Goal: Task Accomplishment & Management: Complete application form

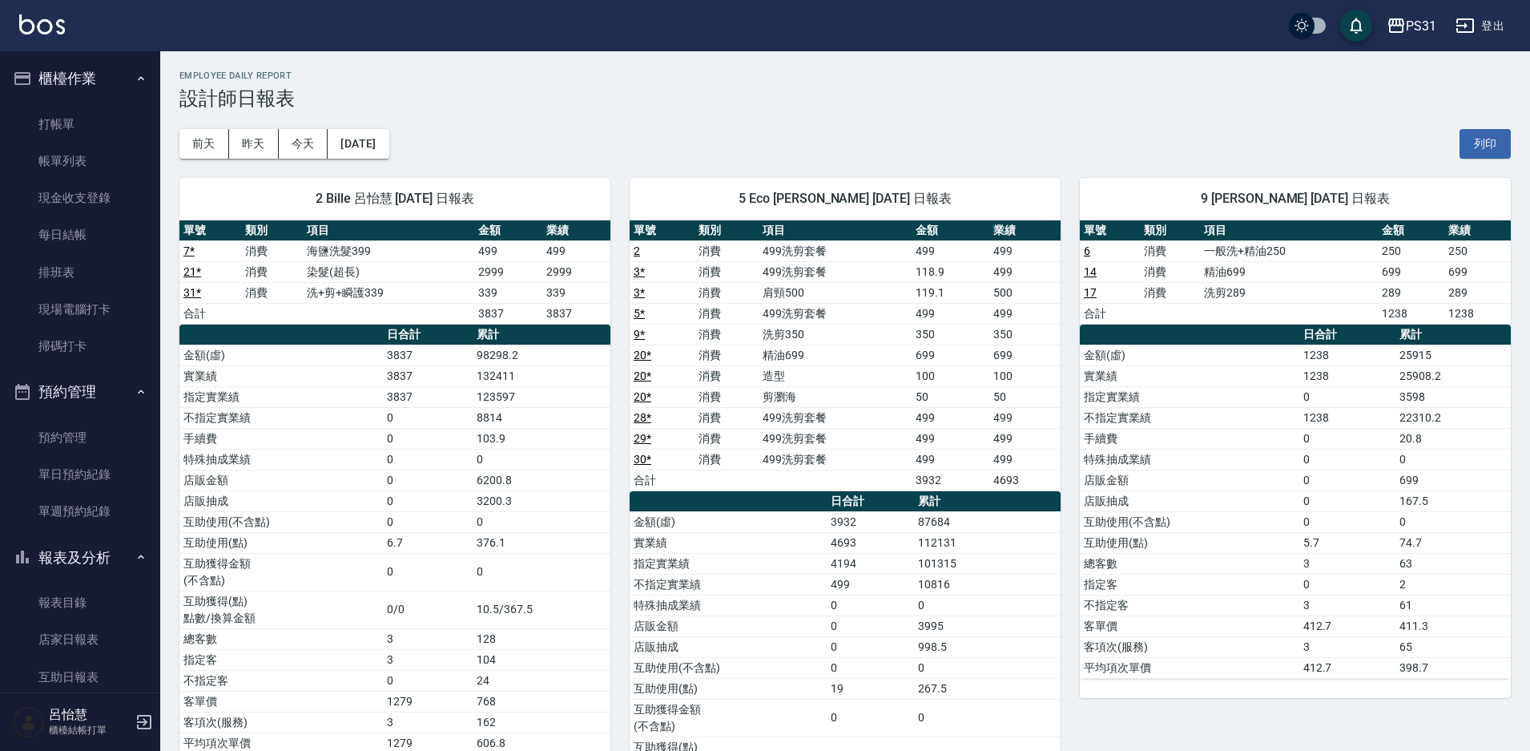
scroll to position [525, 0]
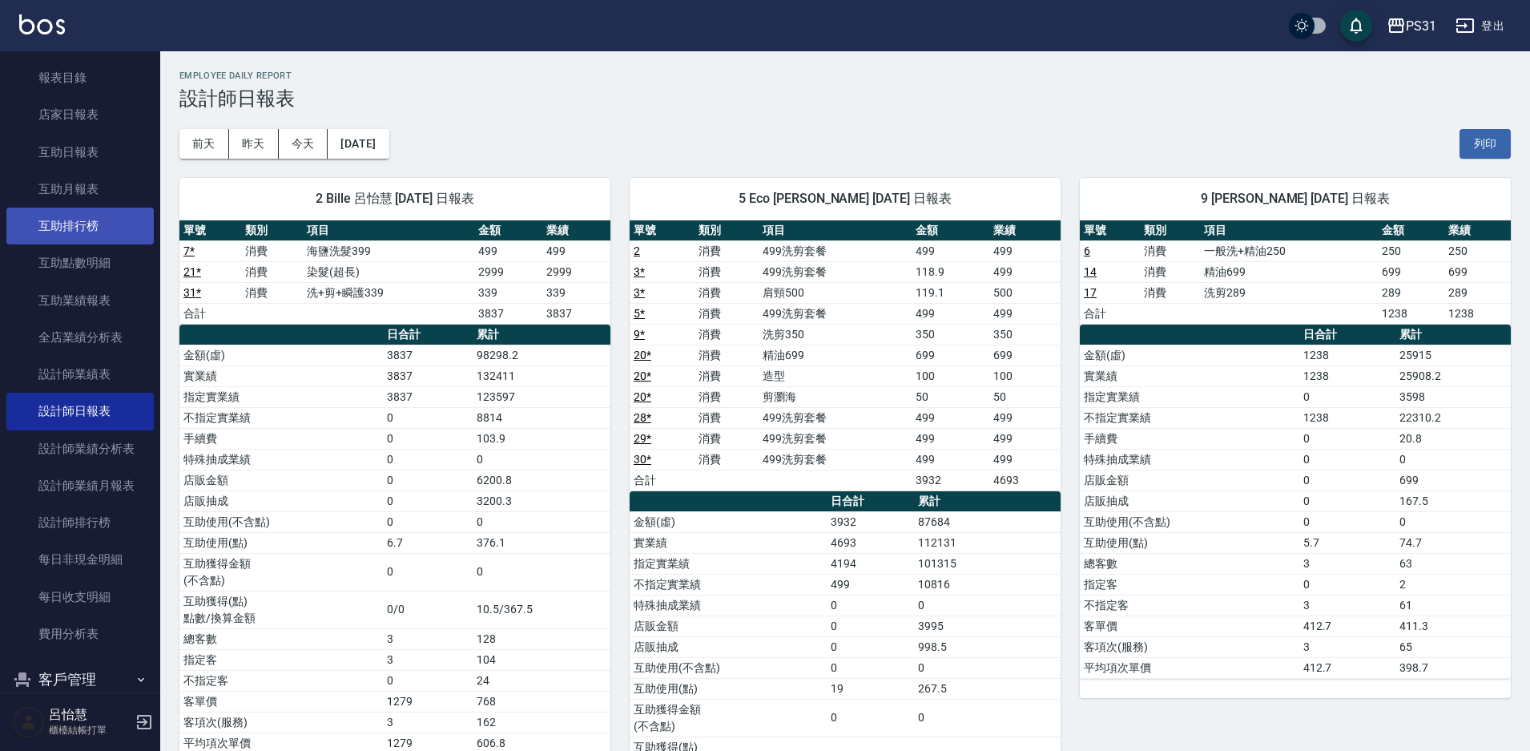
click at [96, 231] on link "互助排行榜" at bounding box center [79, 226] width 147 height 37
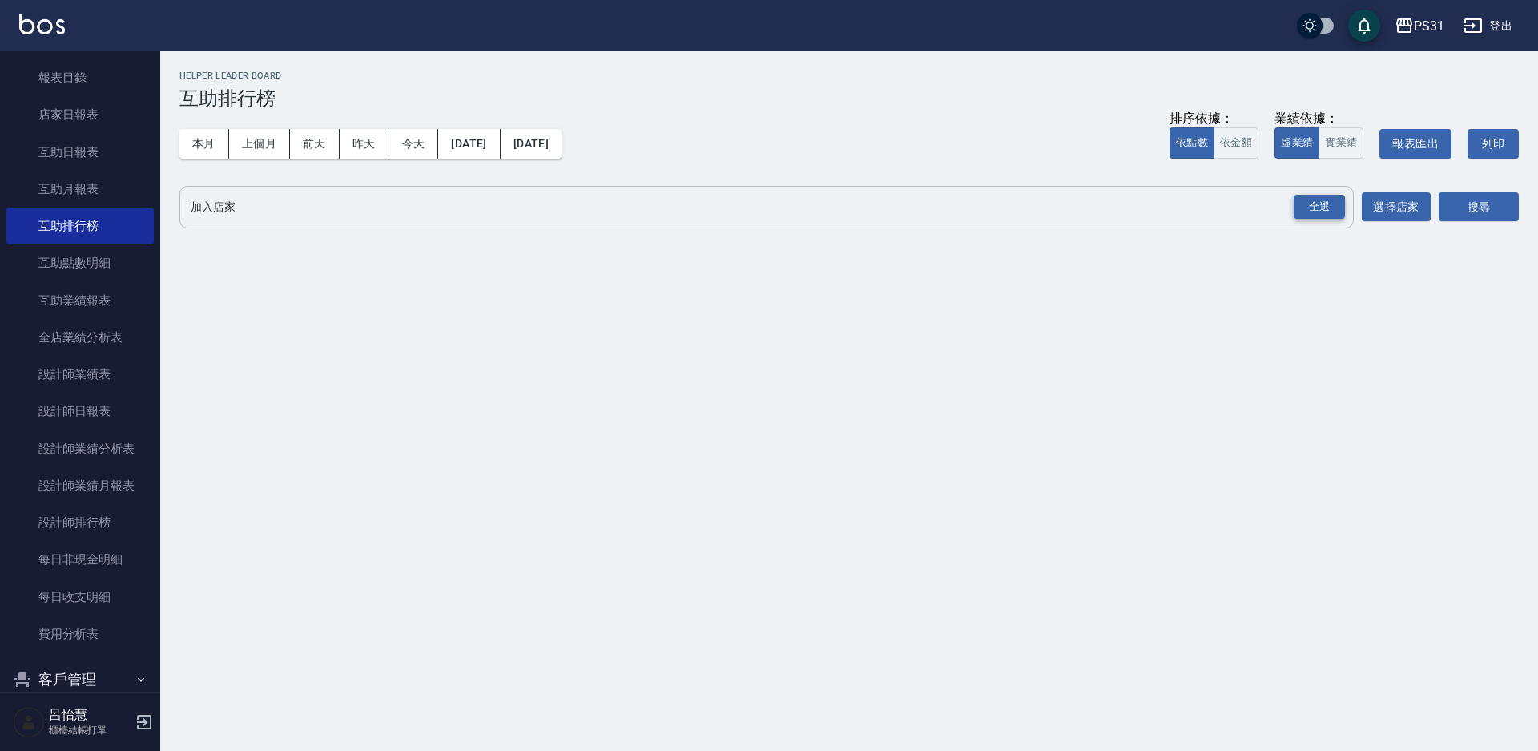
click at [1321, 209] on div "全選" at bounding box center [1319, 207] width 51 height 25
click at [1484, 204] on button "搜尋" at bounding box center [1479, 208] width 80 height 30
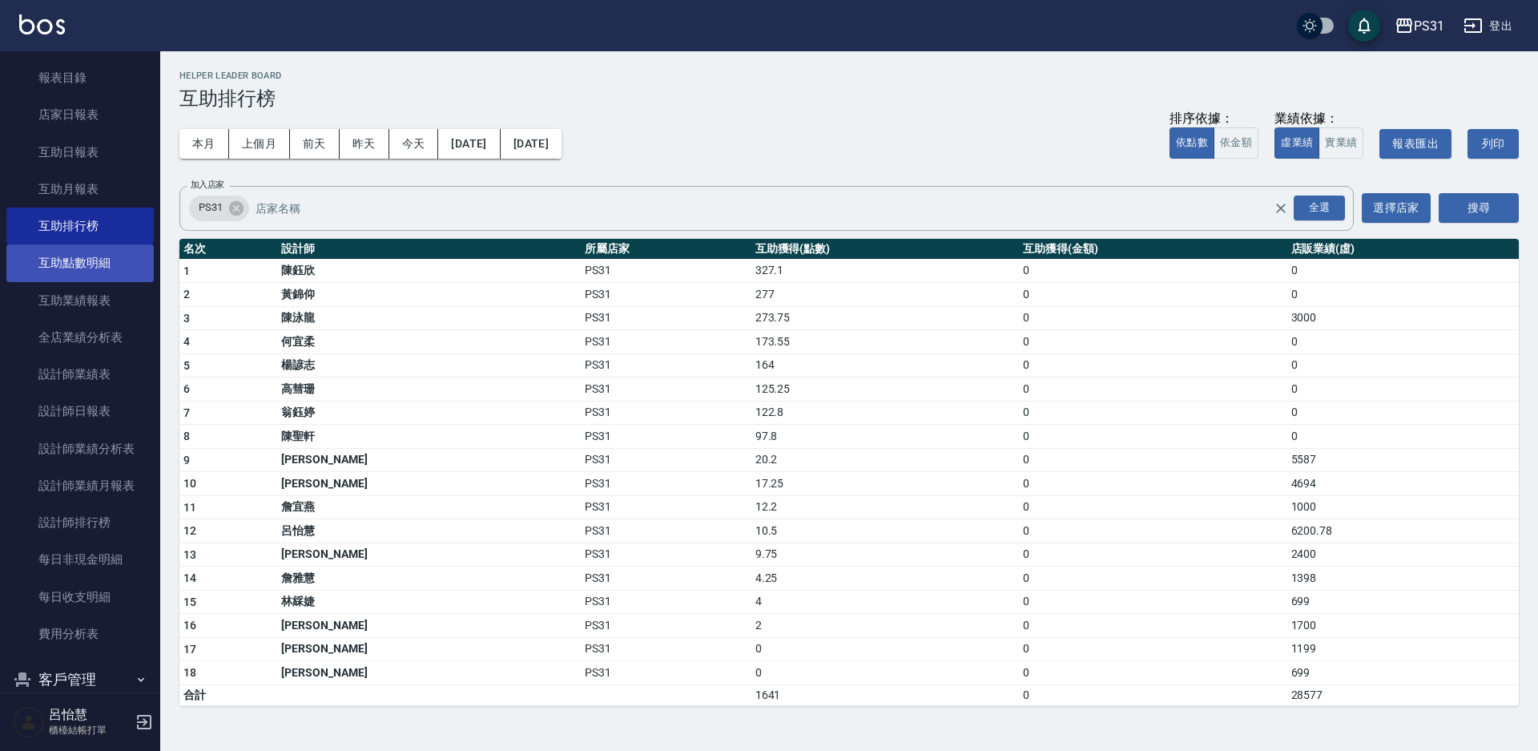
click at [94, 275] on link "互助點數明細" at bounding box center [79, 262] width 147 height 37
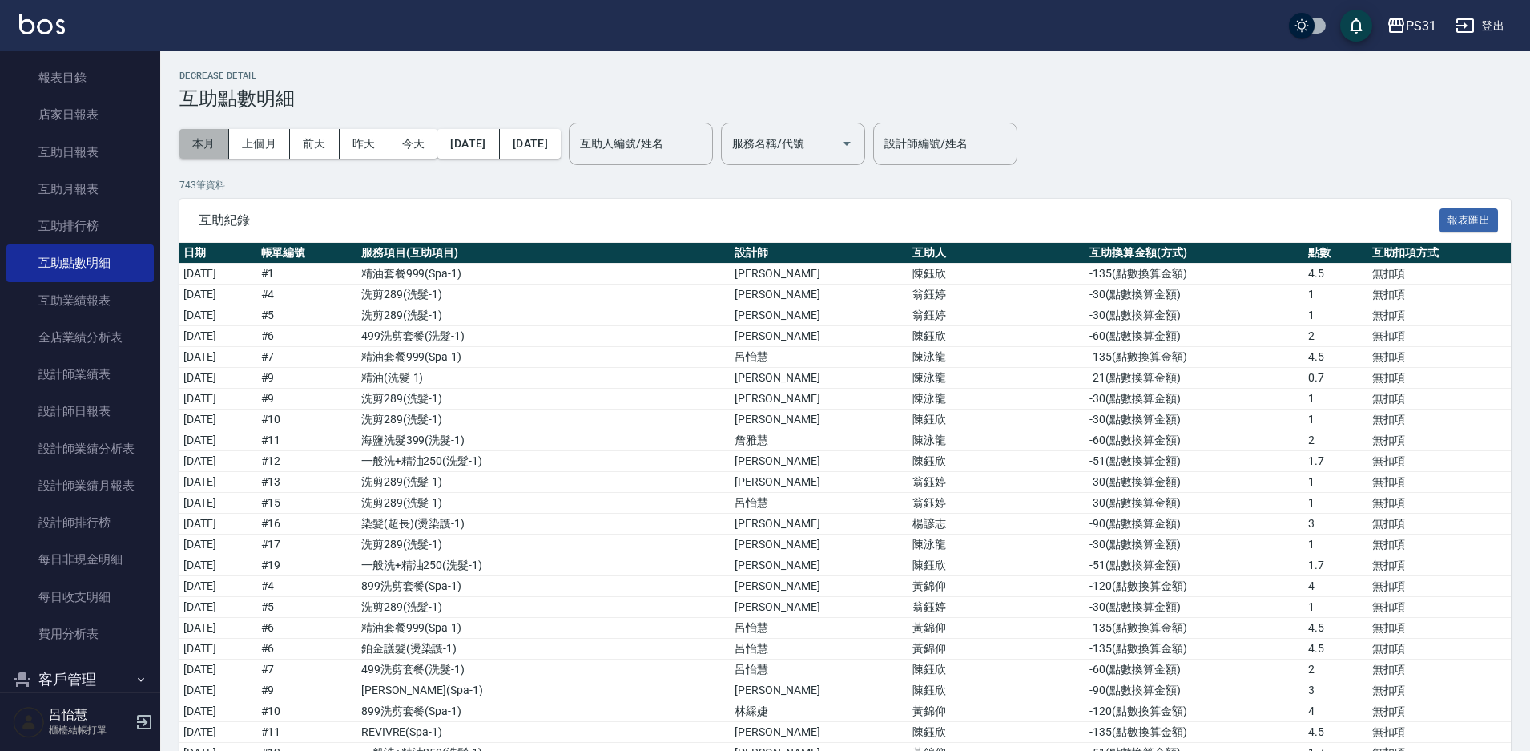
click at [204, 150] on button "本月" at bounding box center [204, 144] width 50 height 30
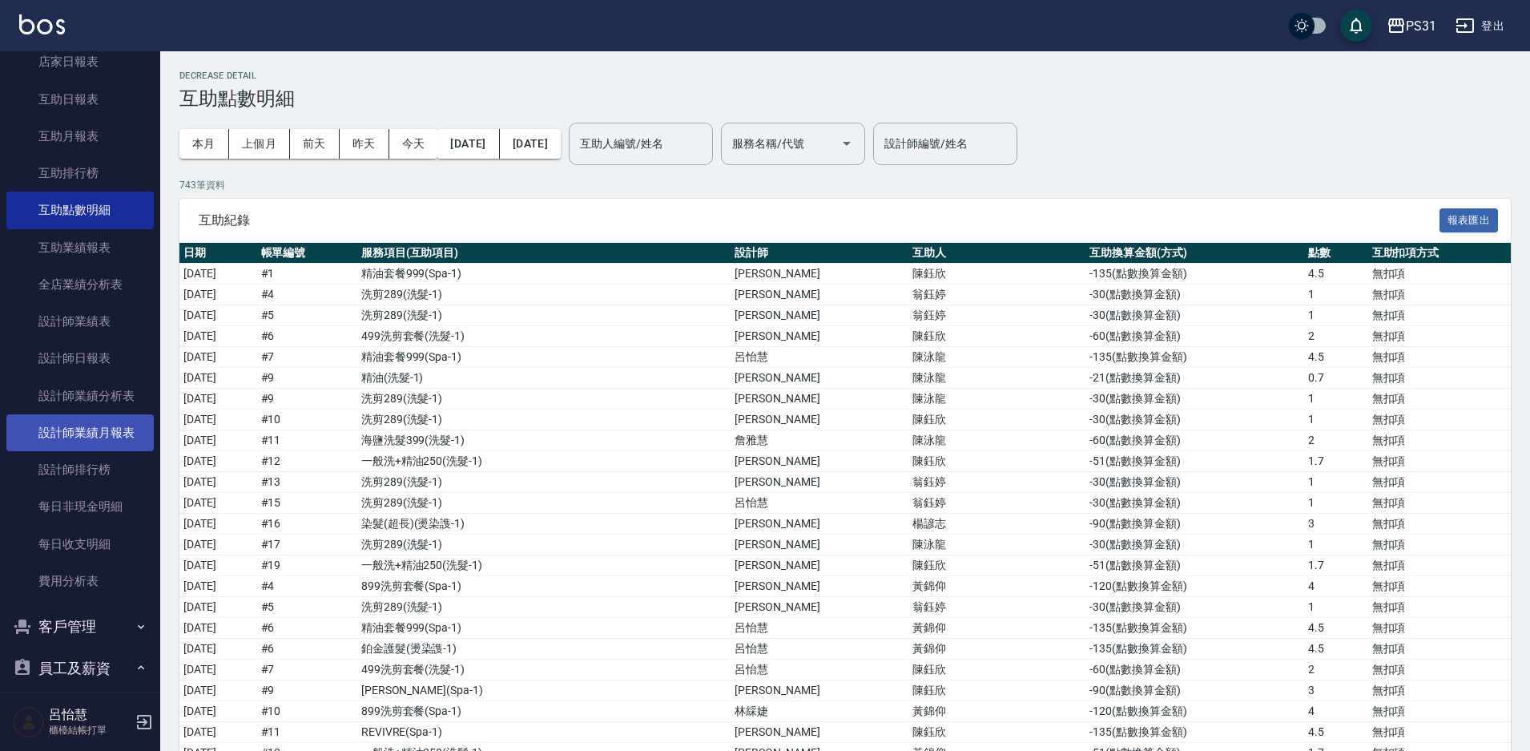
scroll to position [605, 0]
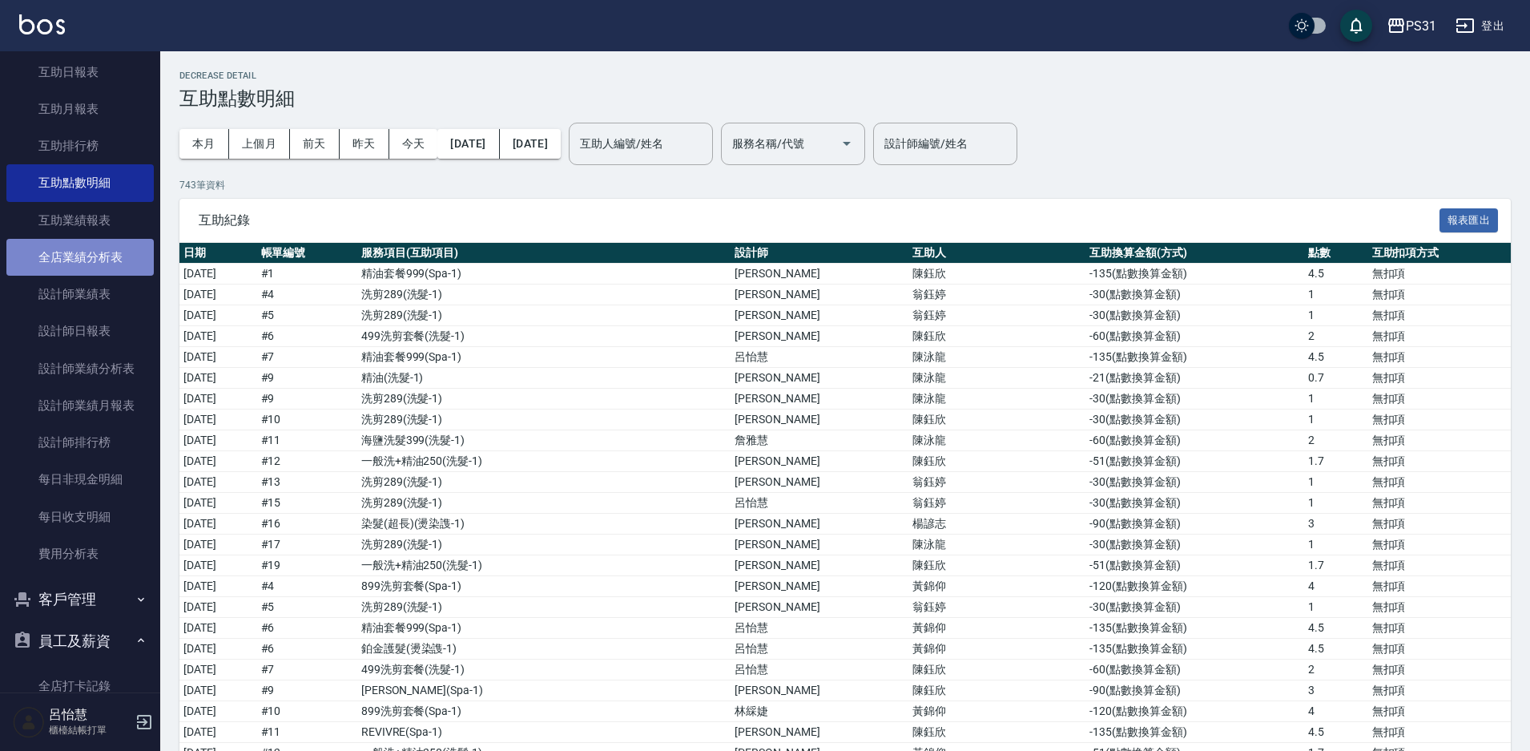
click at [90, 252] on link "全店業績分析表" at bounding box center [79, 257] width 147 height 37
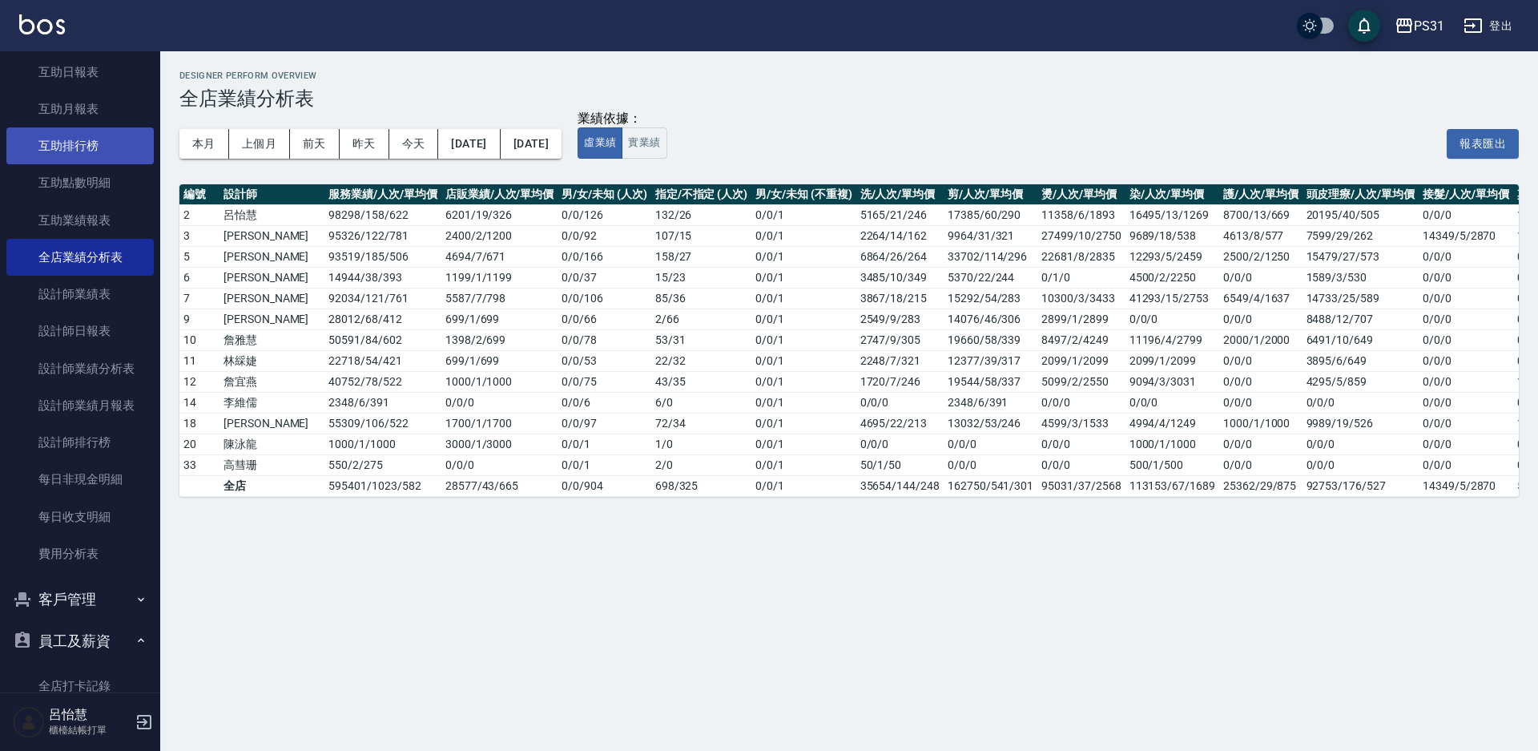
click at [87, 149] on link "互助排行榜" at bounding box center [79, 145] width 147 height 37
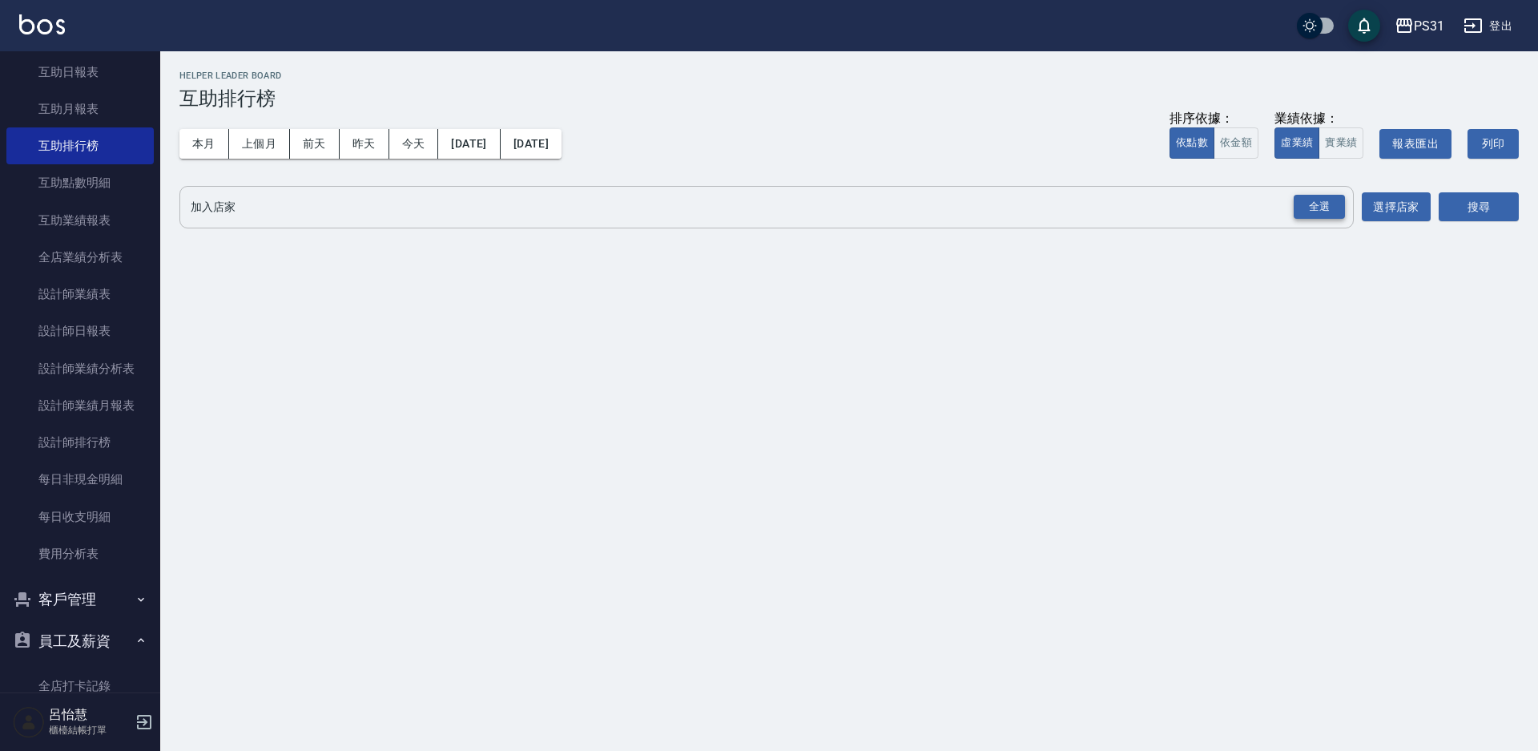
click at [1313, 209] on div "全選" at bounding box center [1319, 207] width 51 height 25
click at [1494, 204] on button "搜尋" at bounding box center [1479, 208] width 80 height 30
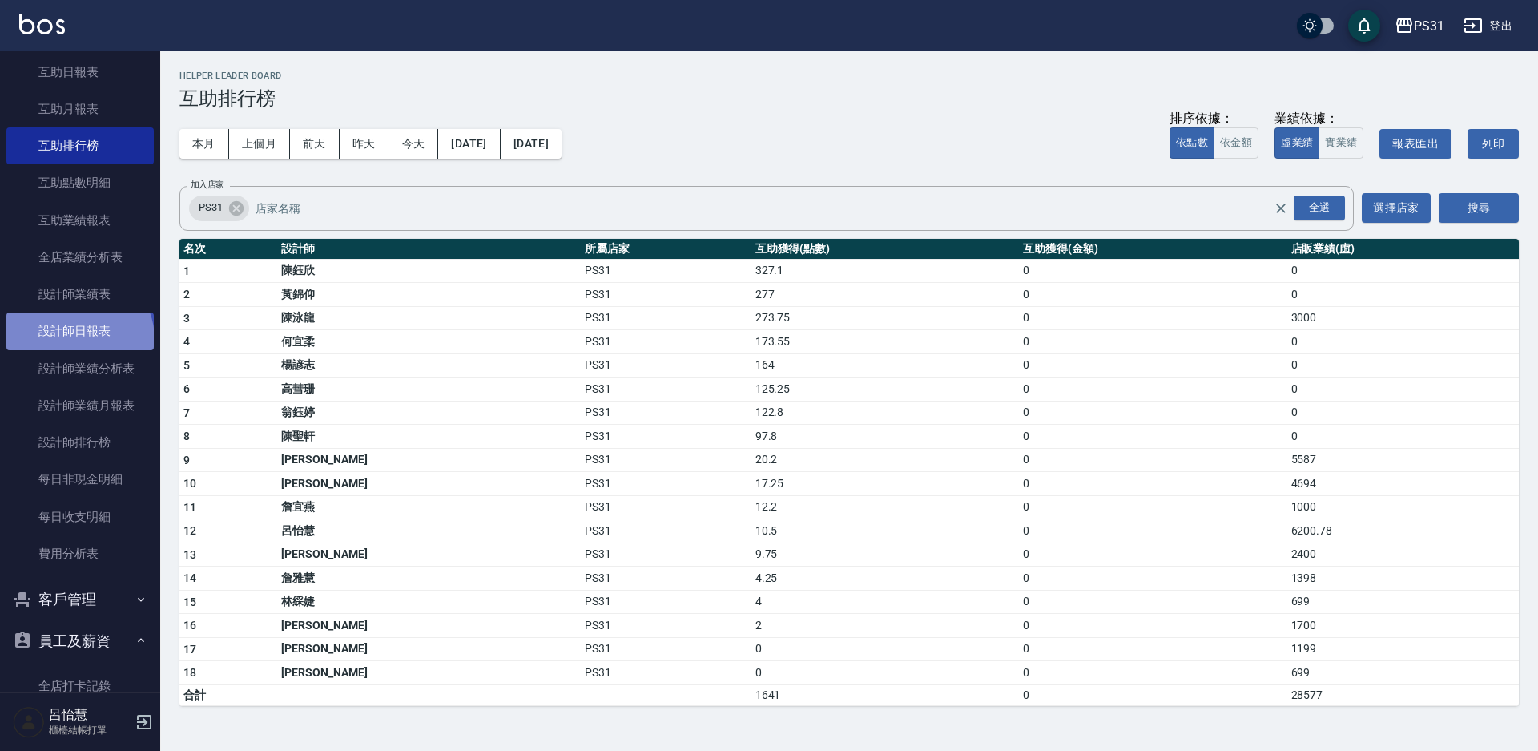
click at [78, 339] on link "設計師日報表" at bounding box center [79, 330] width 147 height 37
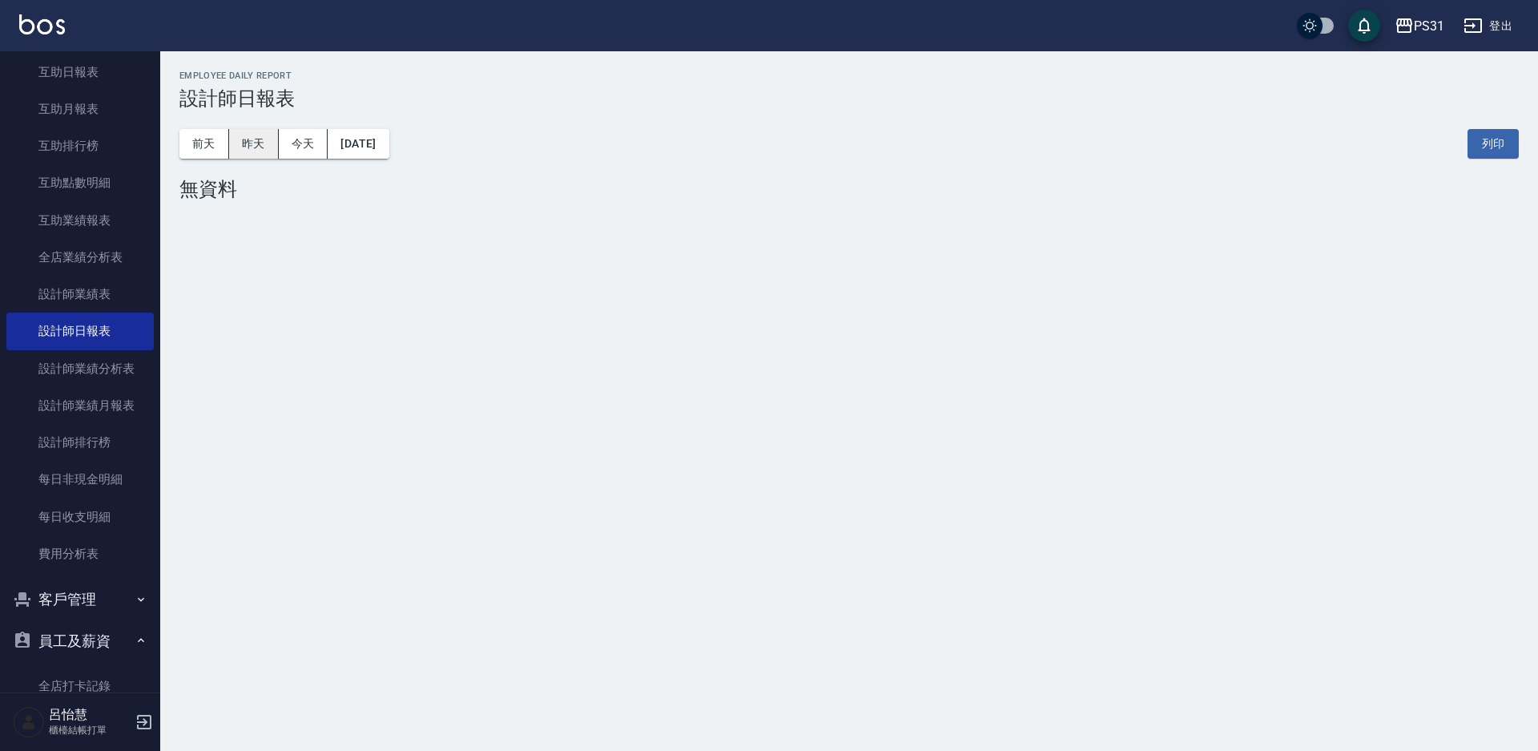
click at [268, 153] on button "昨天" at bounding box center [254, 144] width 50 height 30
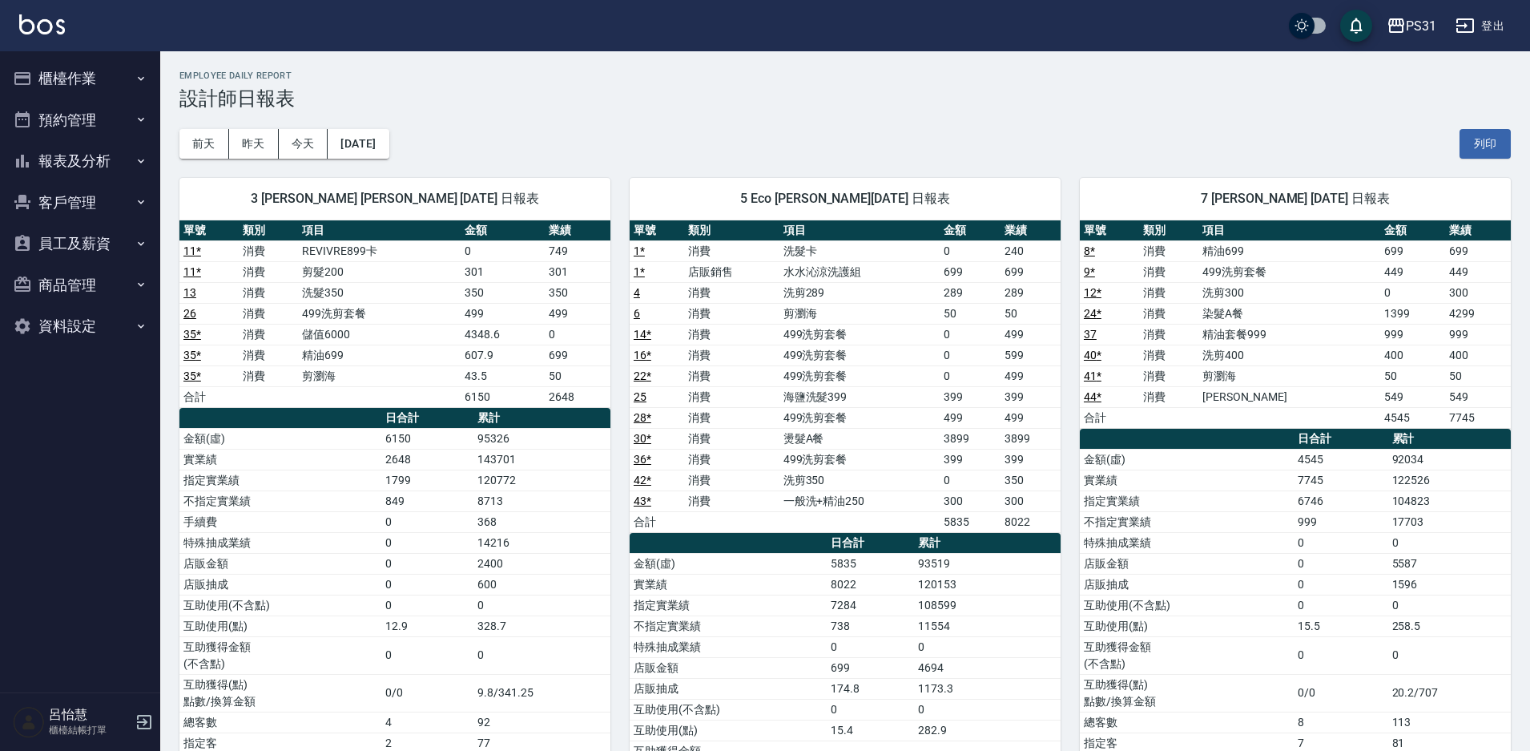
click at [16, 59] on button "櫃檯作業" at bounding box center [79, 79] width 147 height 42
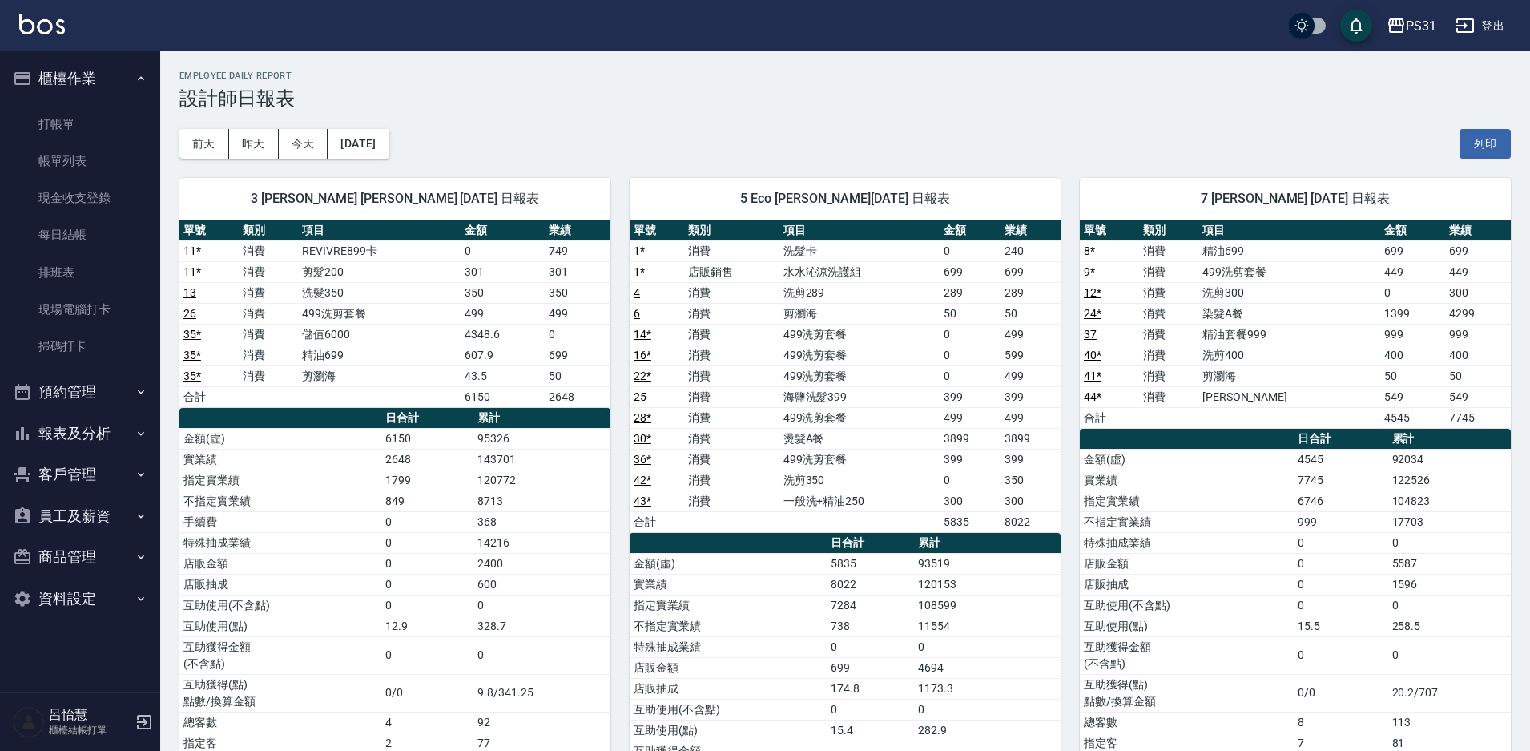
click at [67, 101] on ul "打帳單 帳單列表 現金收支登錄 每日結帳 排班表 現場電腦打卡 掃碼打卡" at bounding box center [79, 235] width 147 height 272
click at [68, 118] on link "打帳單" at bounding box center [79, 124] width 147 height 37
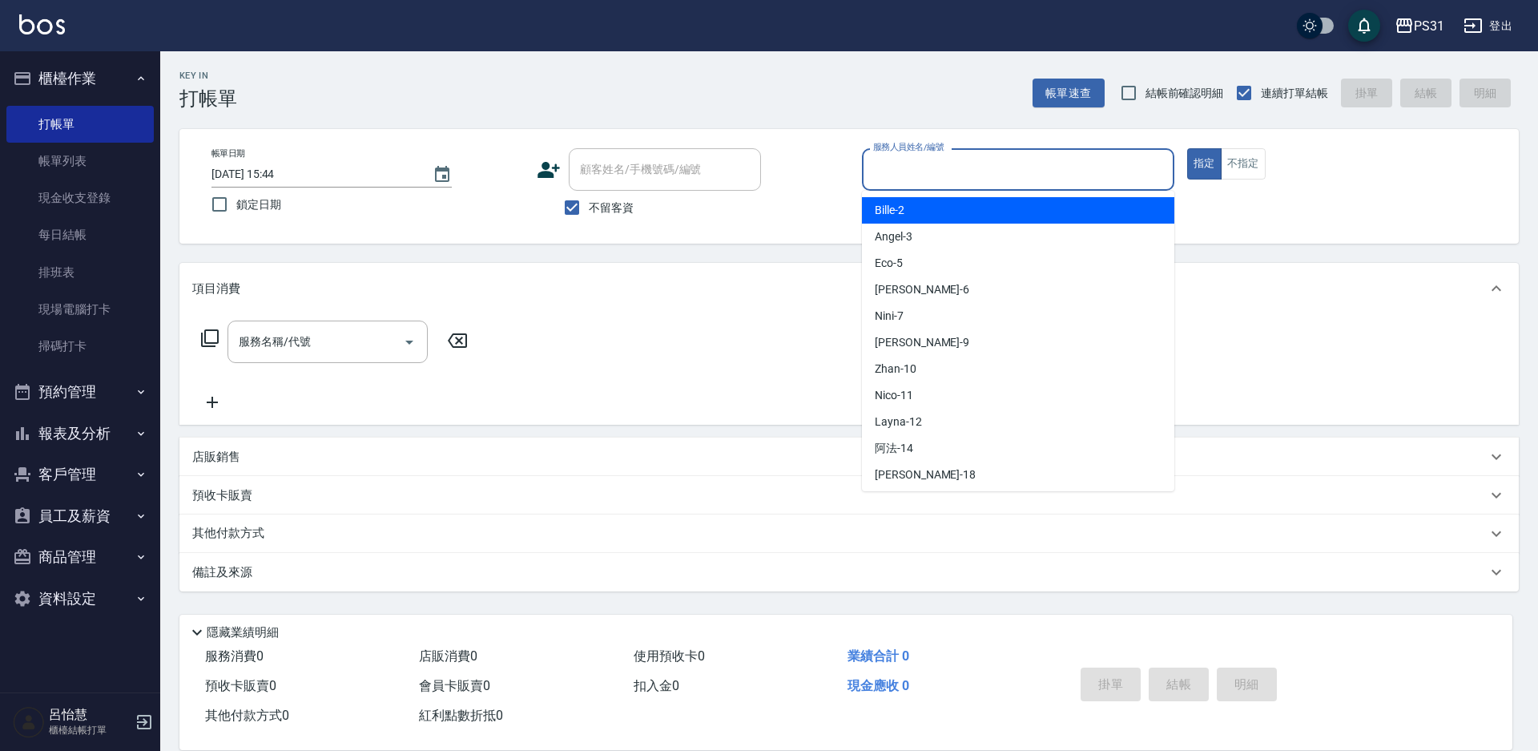
click at [1004, 161] on input "服務人員姓名/編號" at bounding box center [1018, 169] width 298 height 28
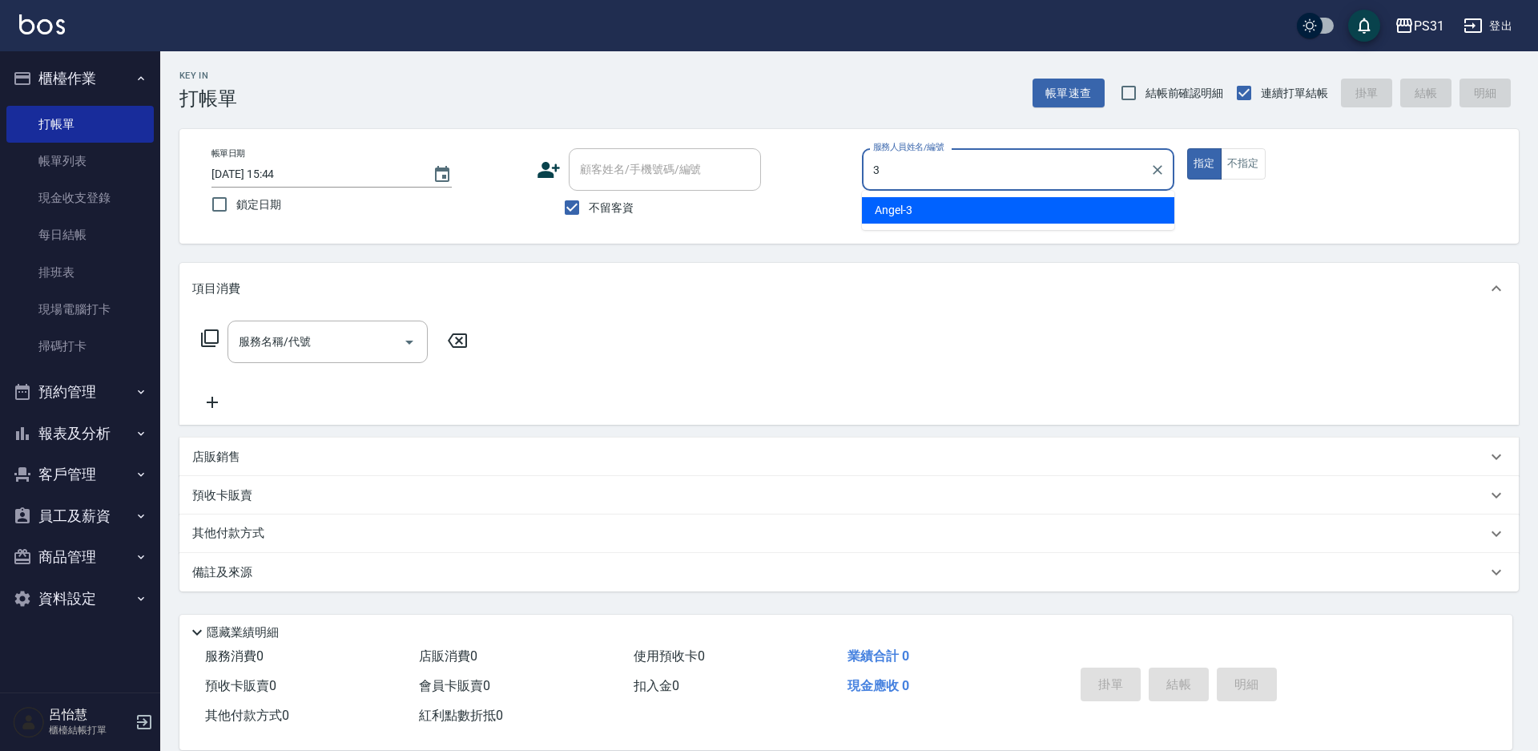
type input "Angel-3"
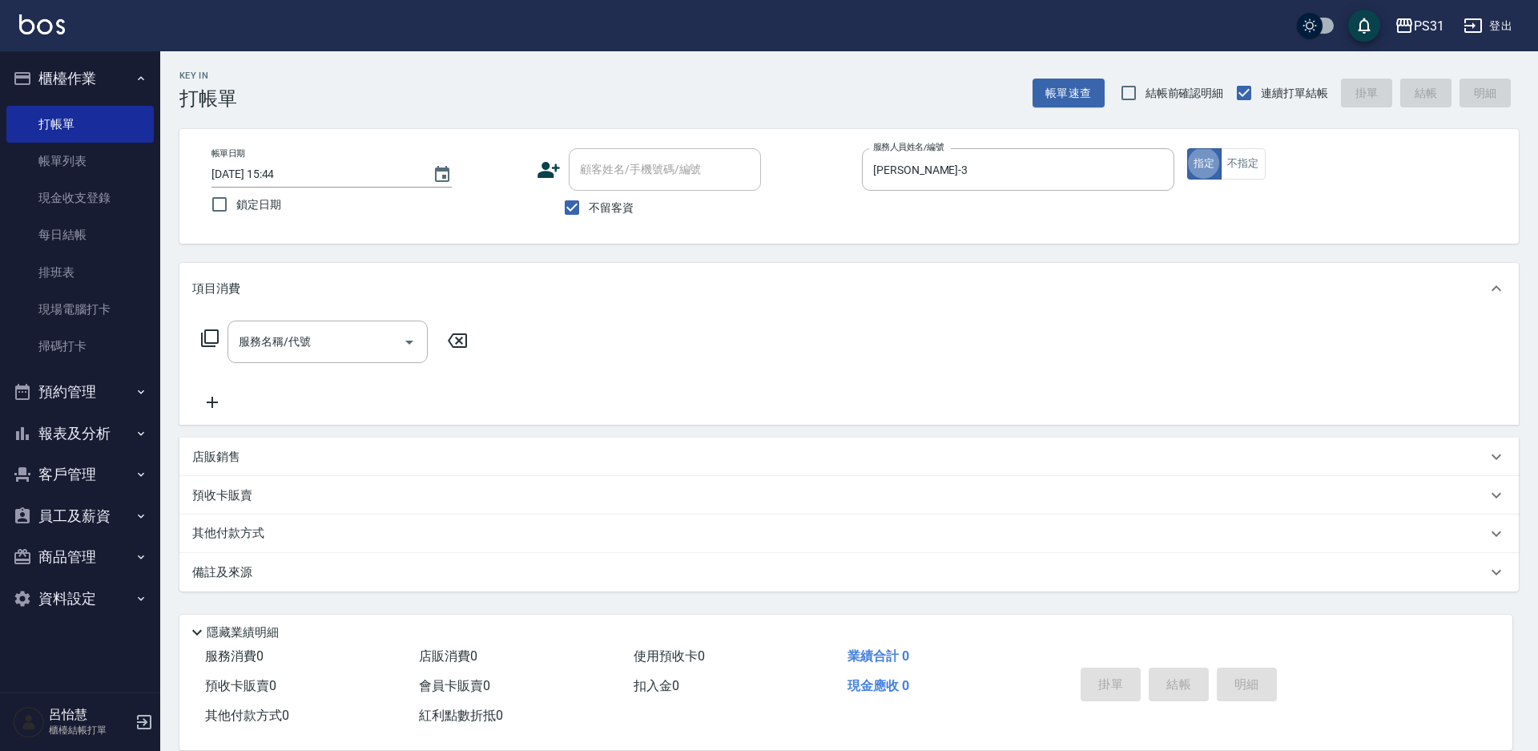
type button "true"
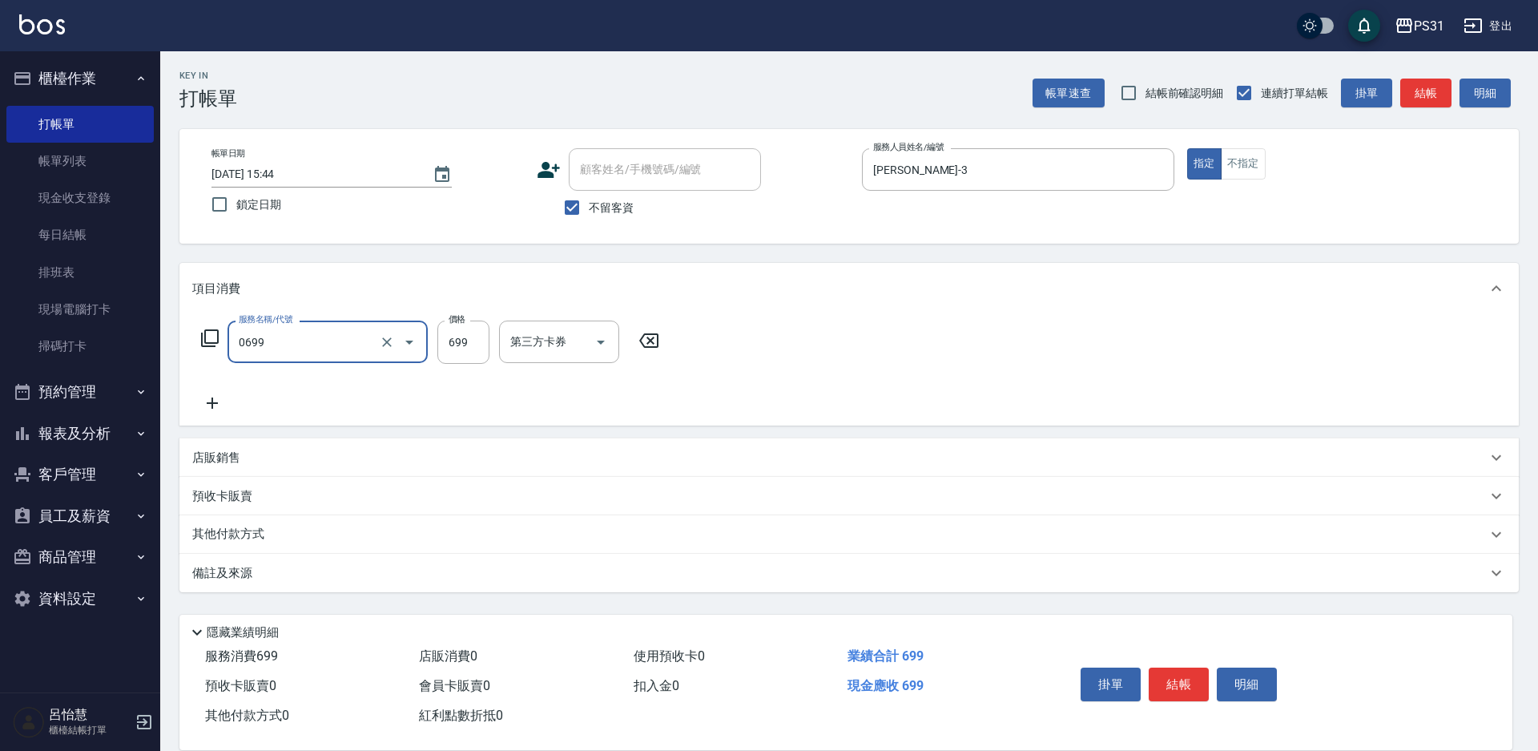
type input "精油699(0699)"
type input "3"
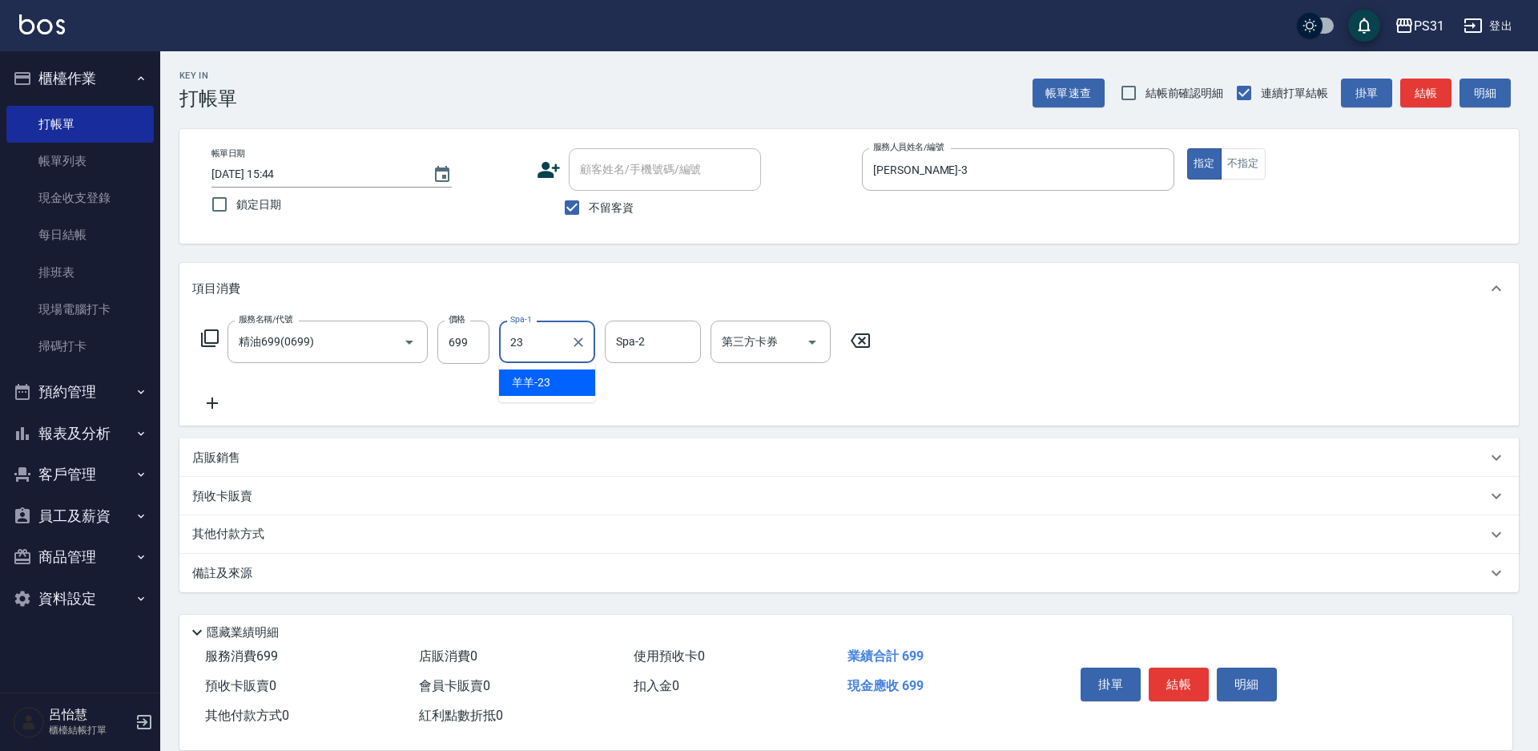
type input "羊羊-23"
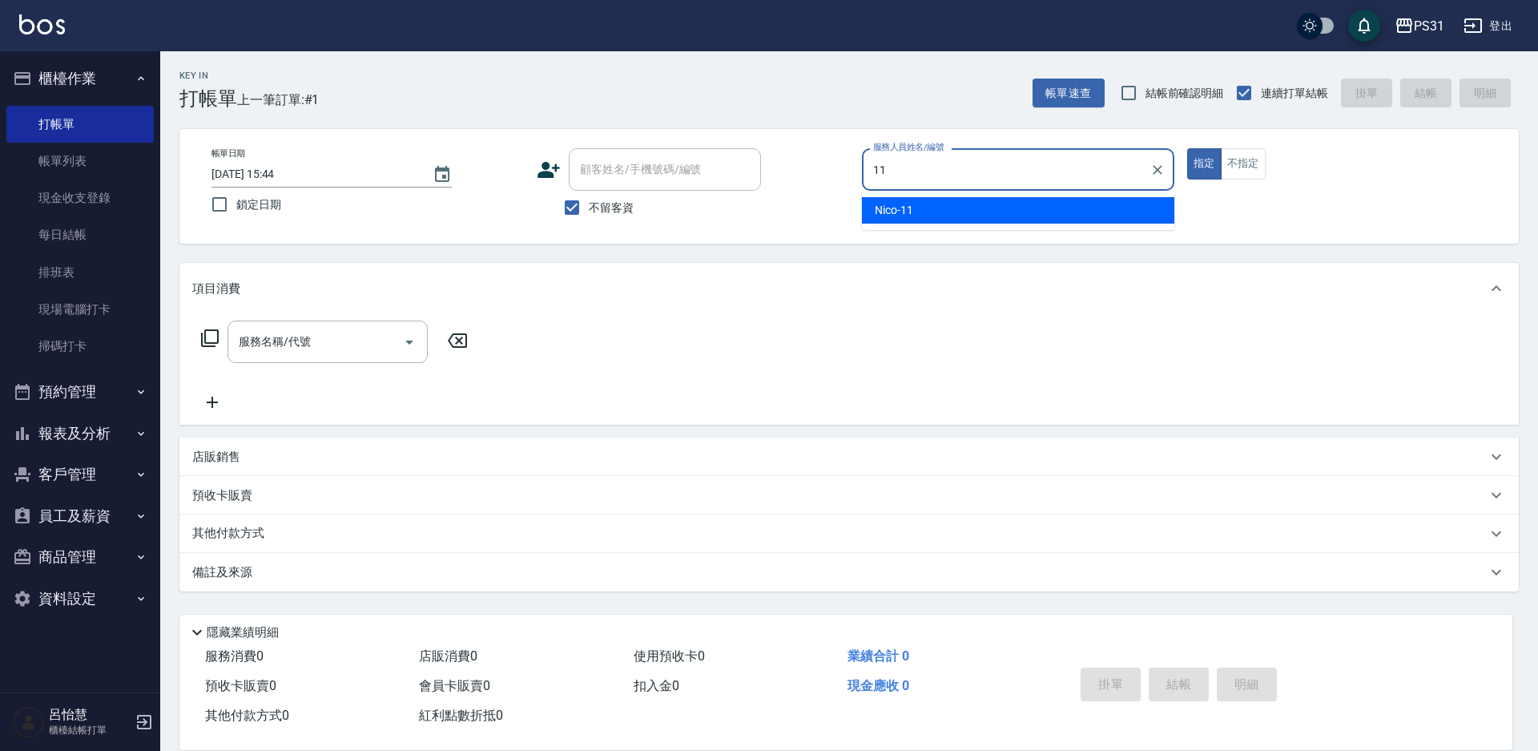
type input "Nico-11"
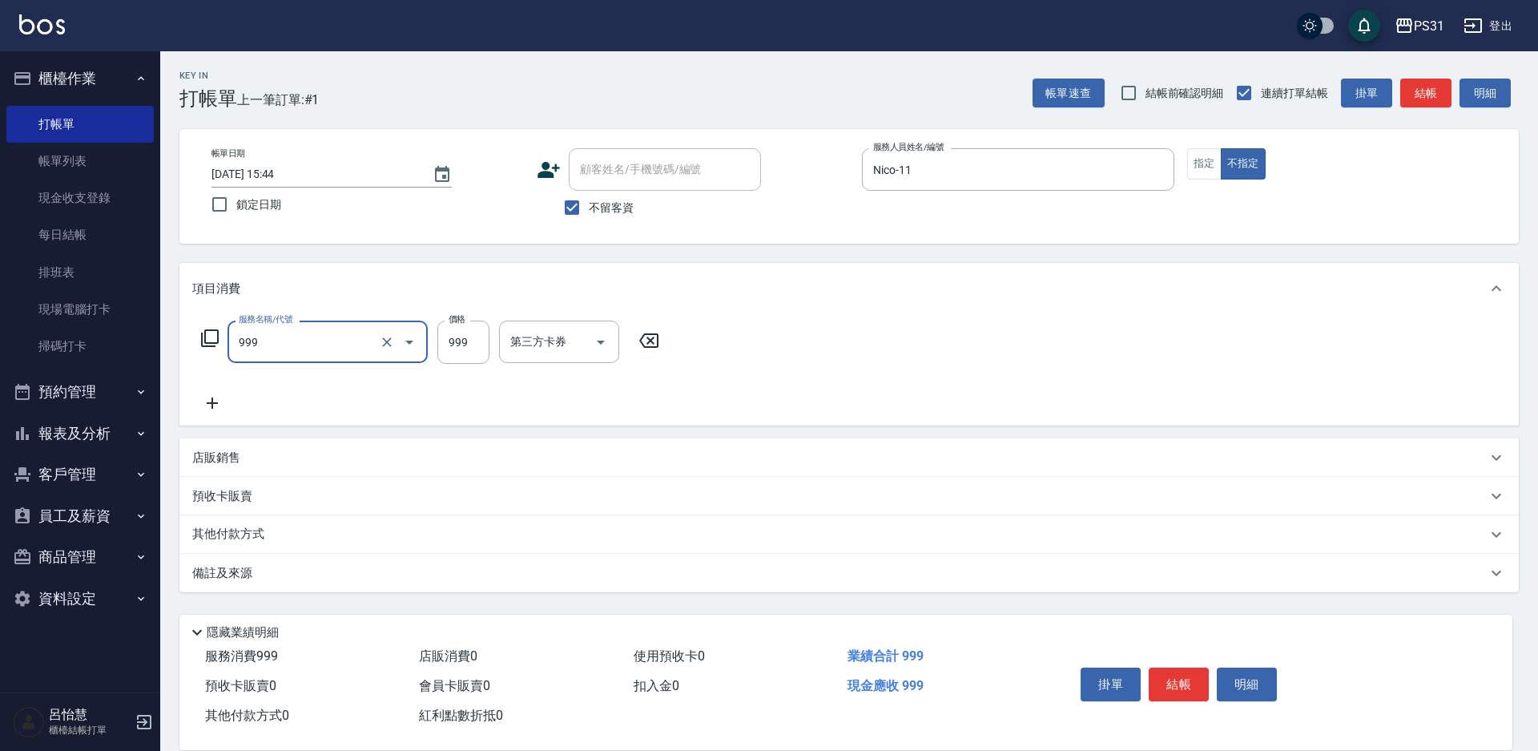
type input "精油套餐999(999)"
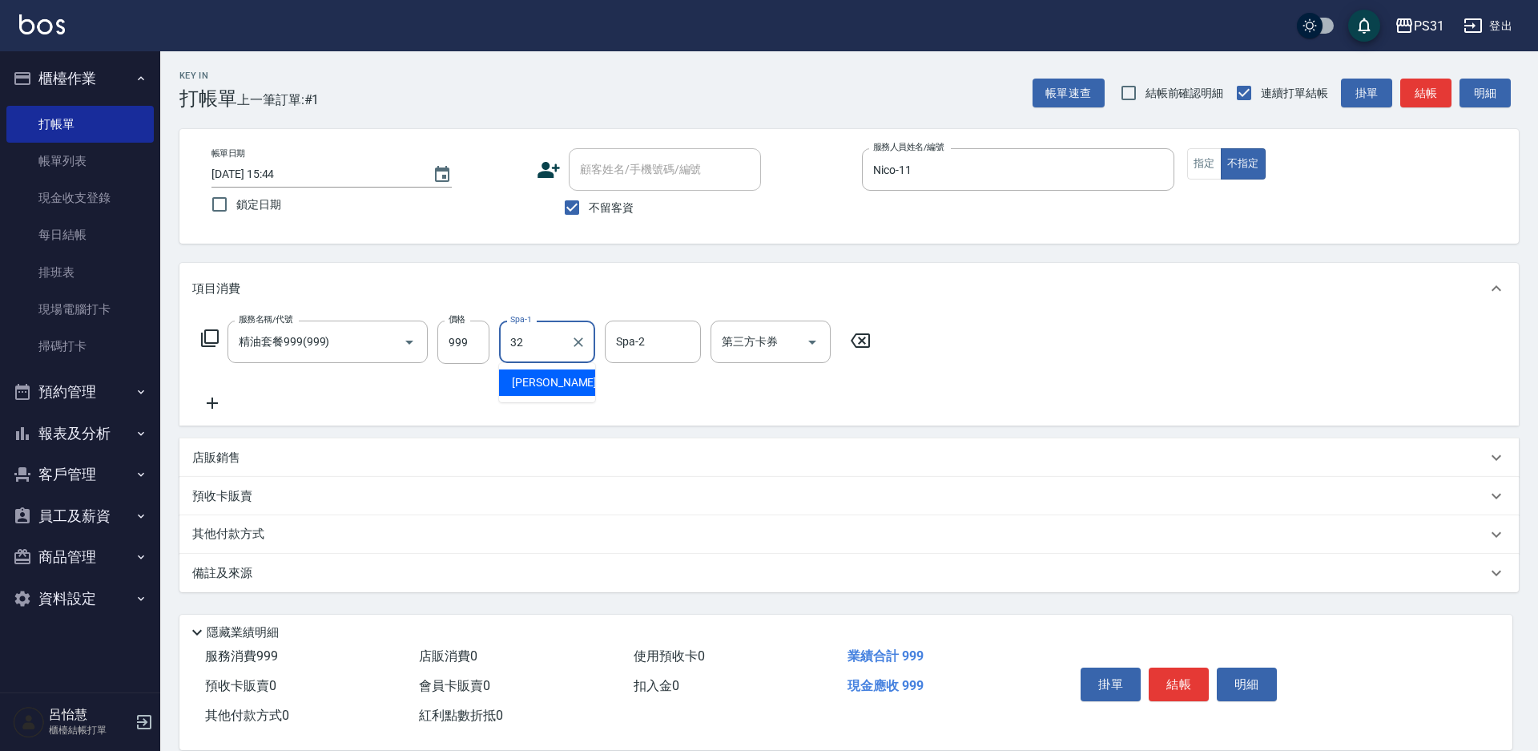
type input "陳聖軒-32"
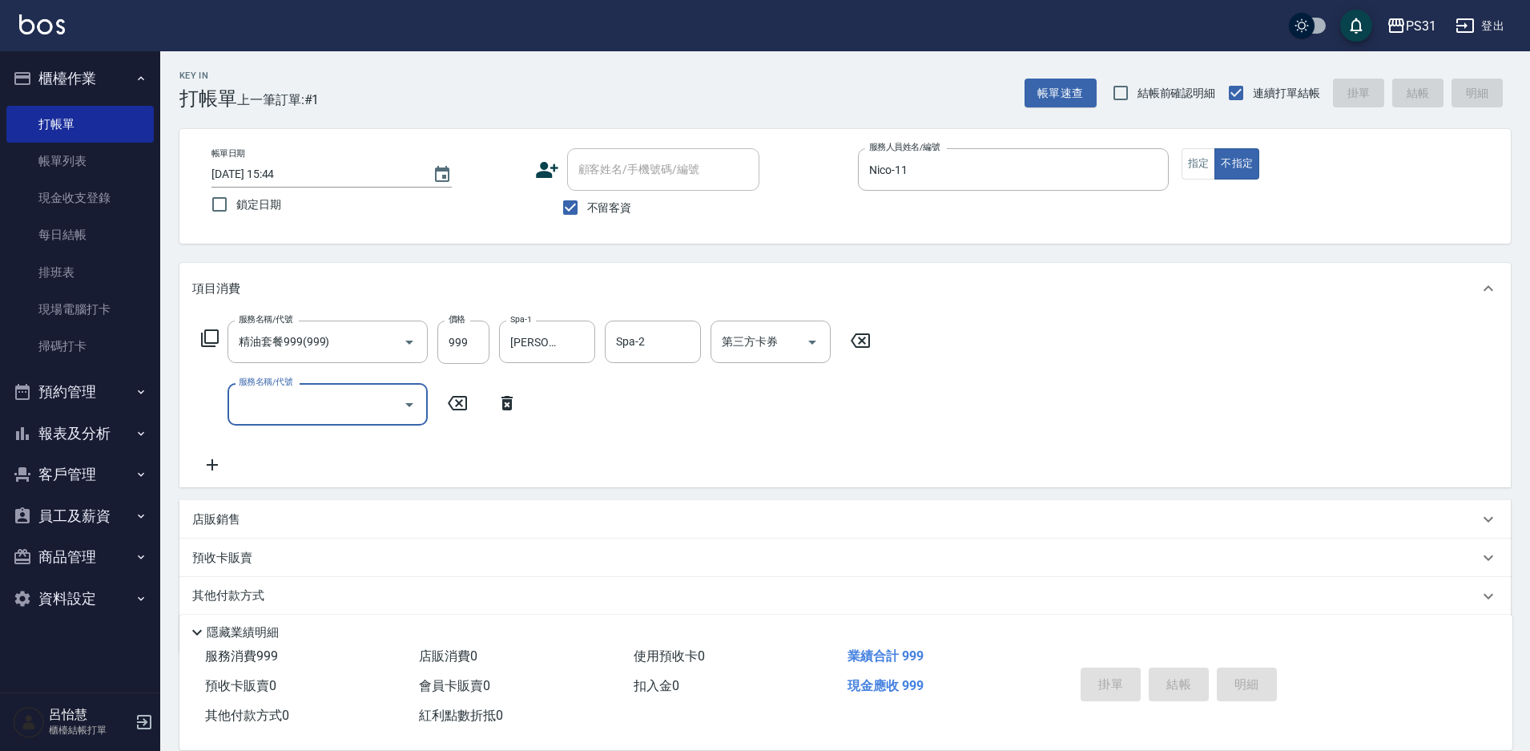
type input "2025/09/25 15:45"
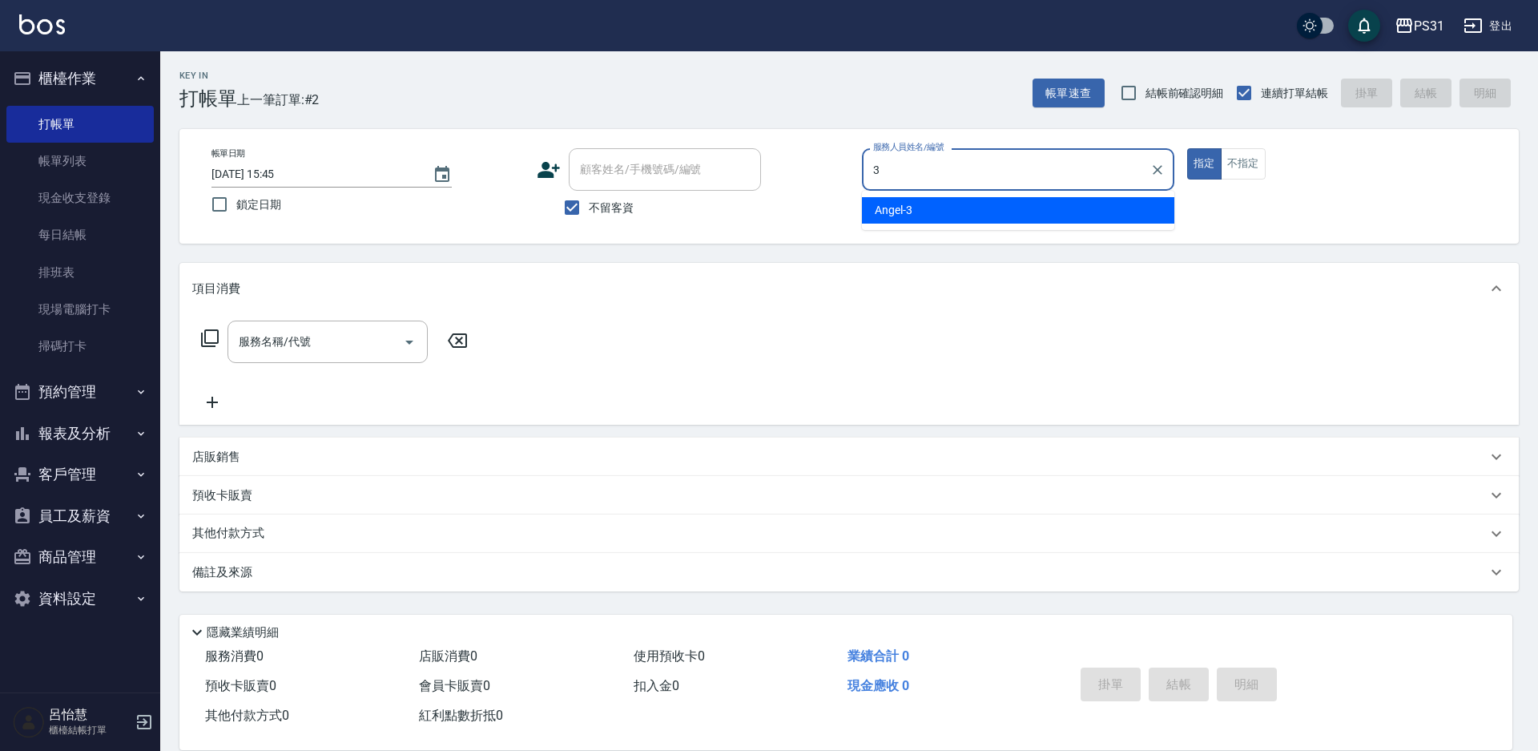
type input "Angel-3"
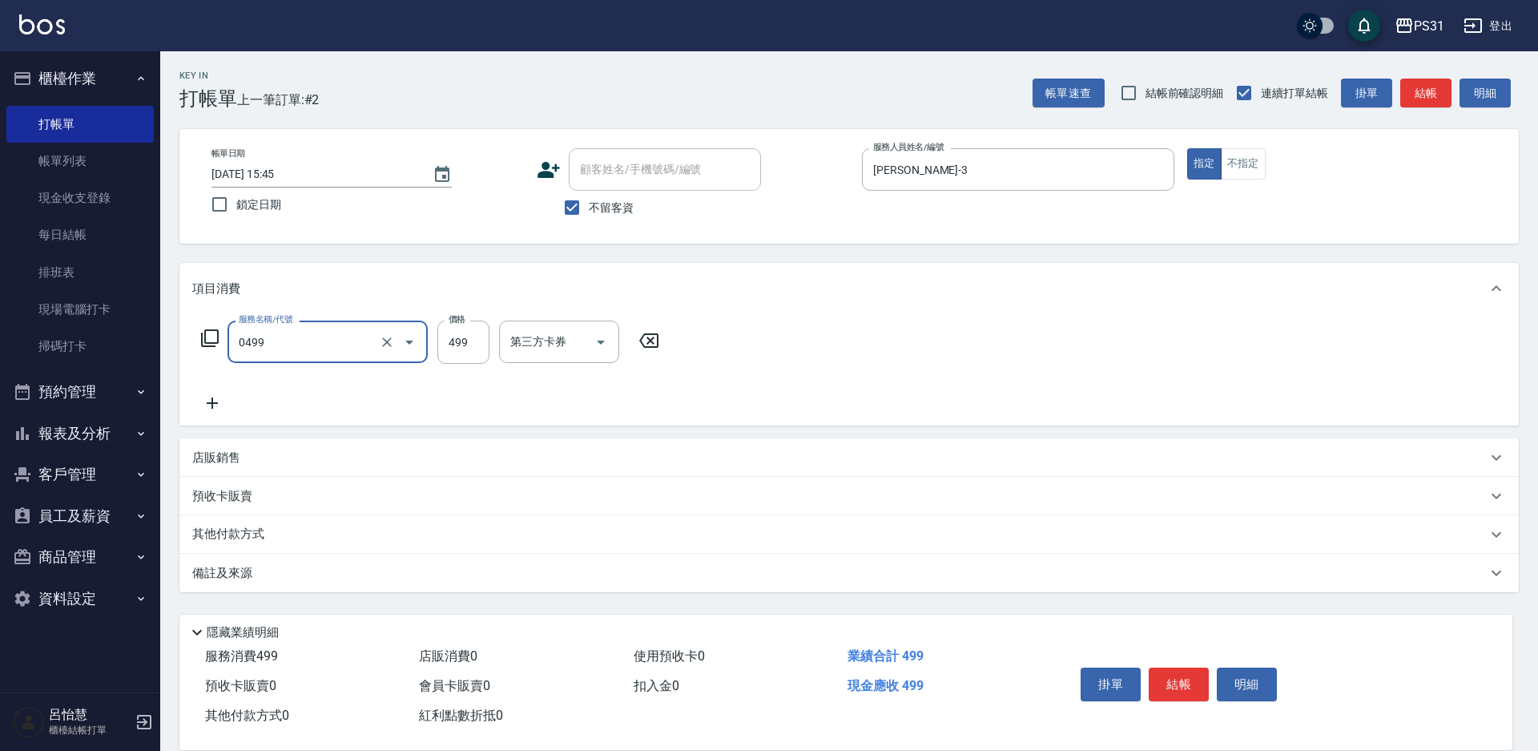
type input "伊黛莉spa(0499)"
type input "599"
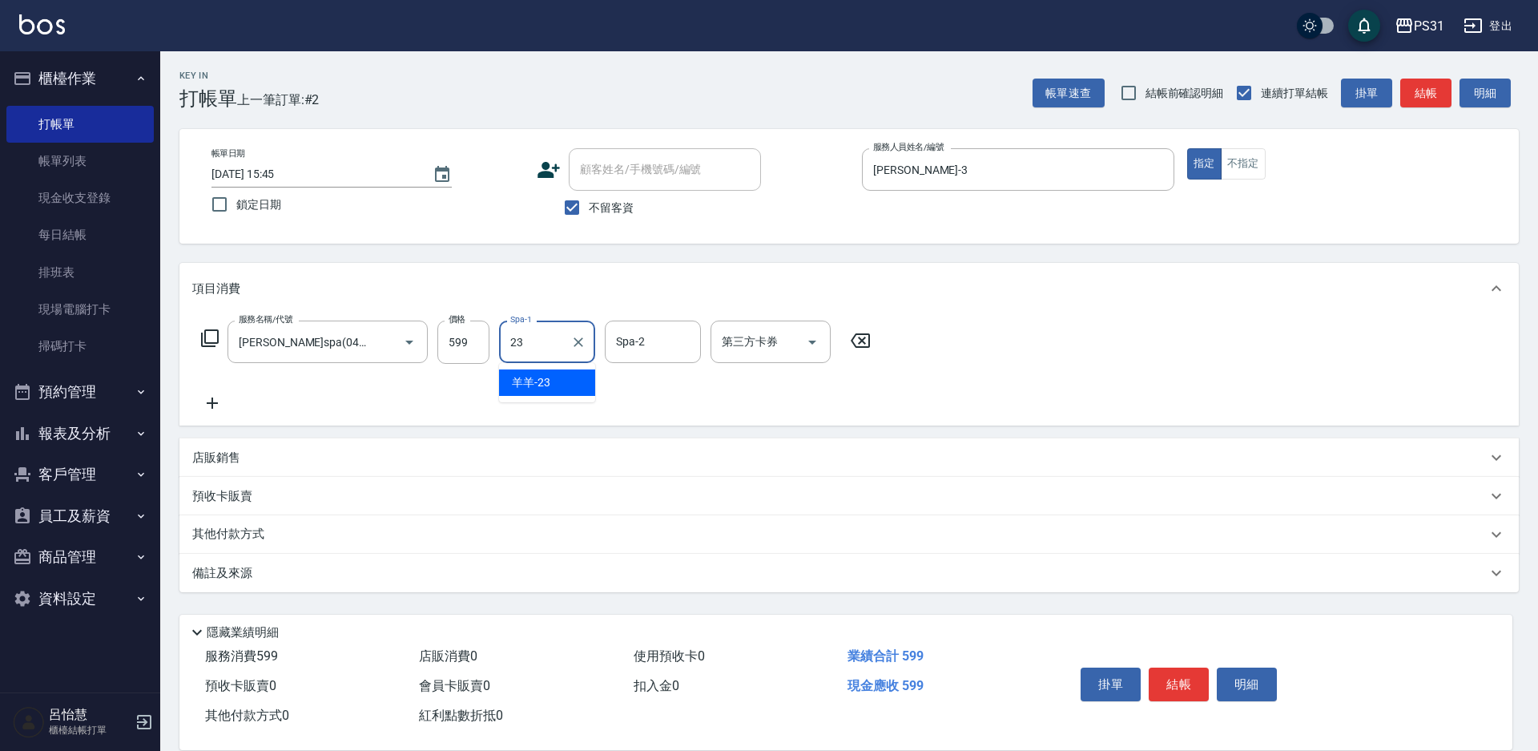
type input "羊羊-23"
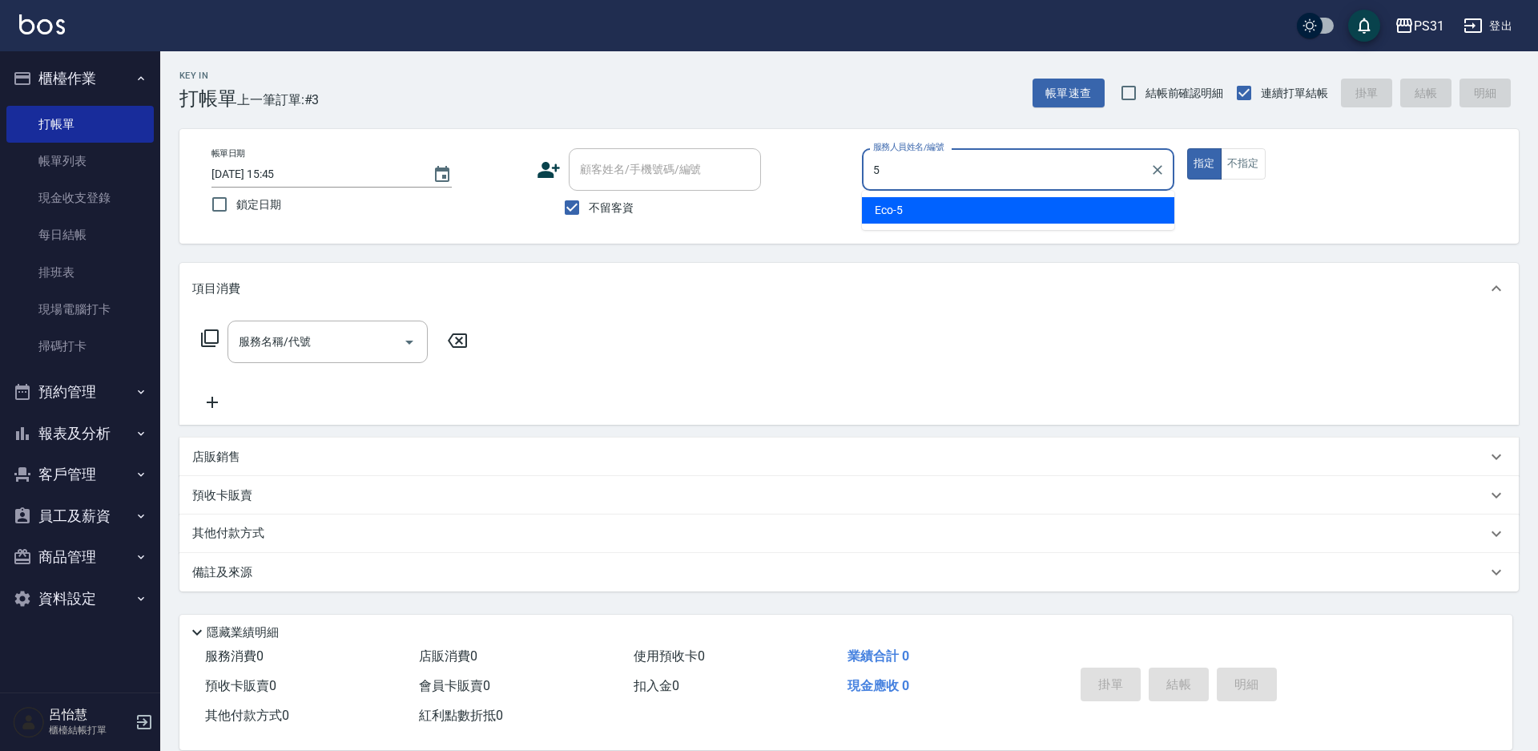
type input "Eco-5"
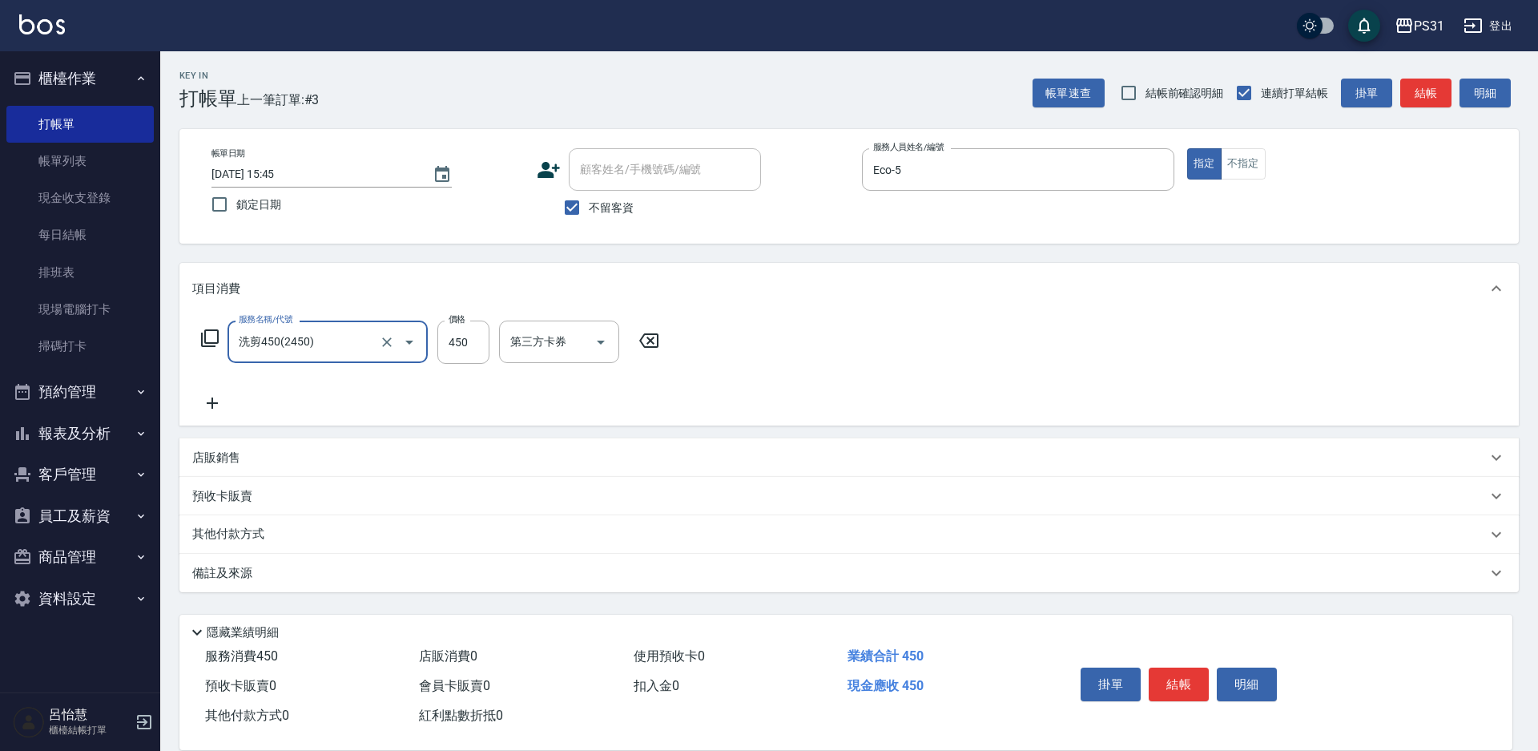
type input "洗剪450(2450)"
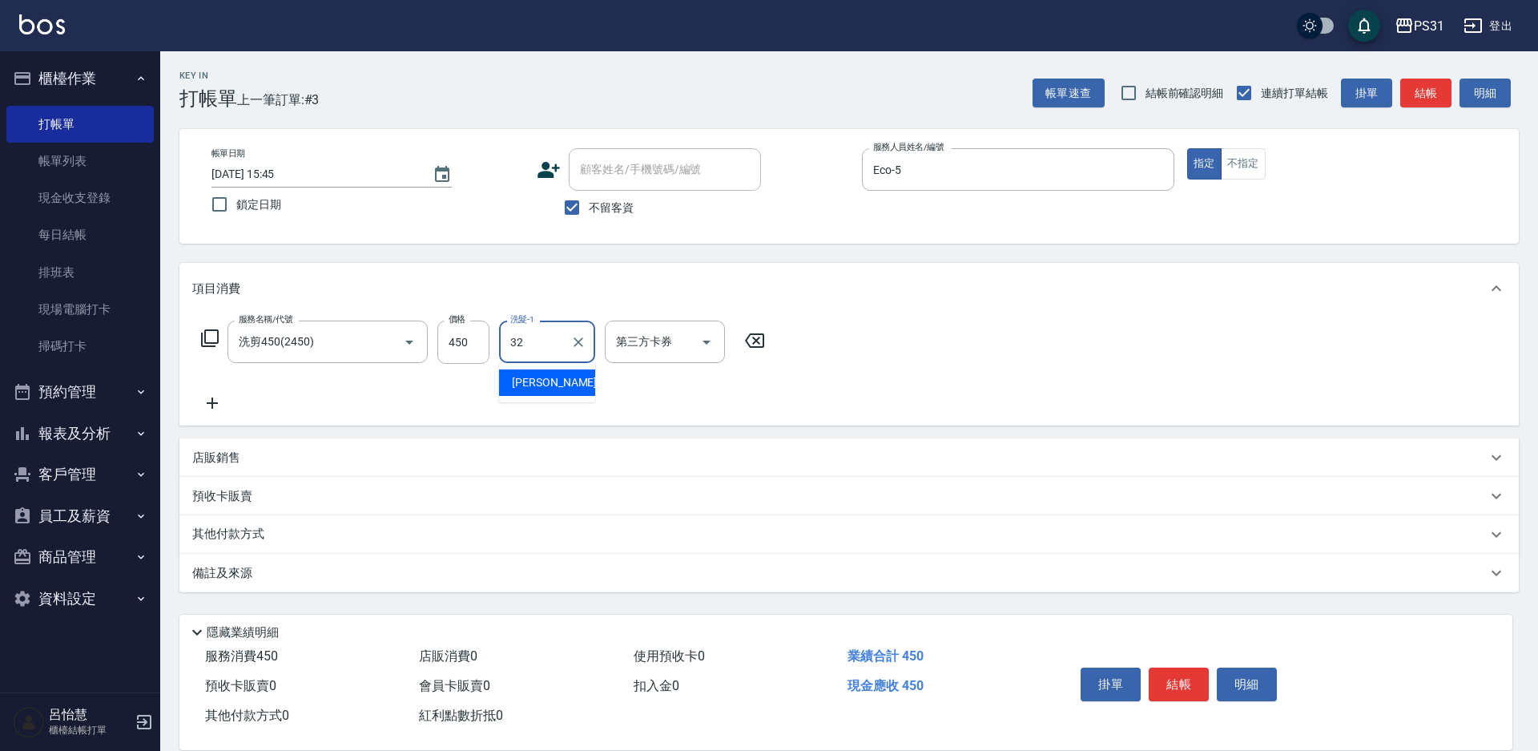
type input "陳聖軒-32"
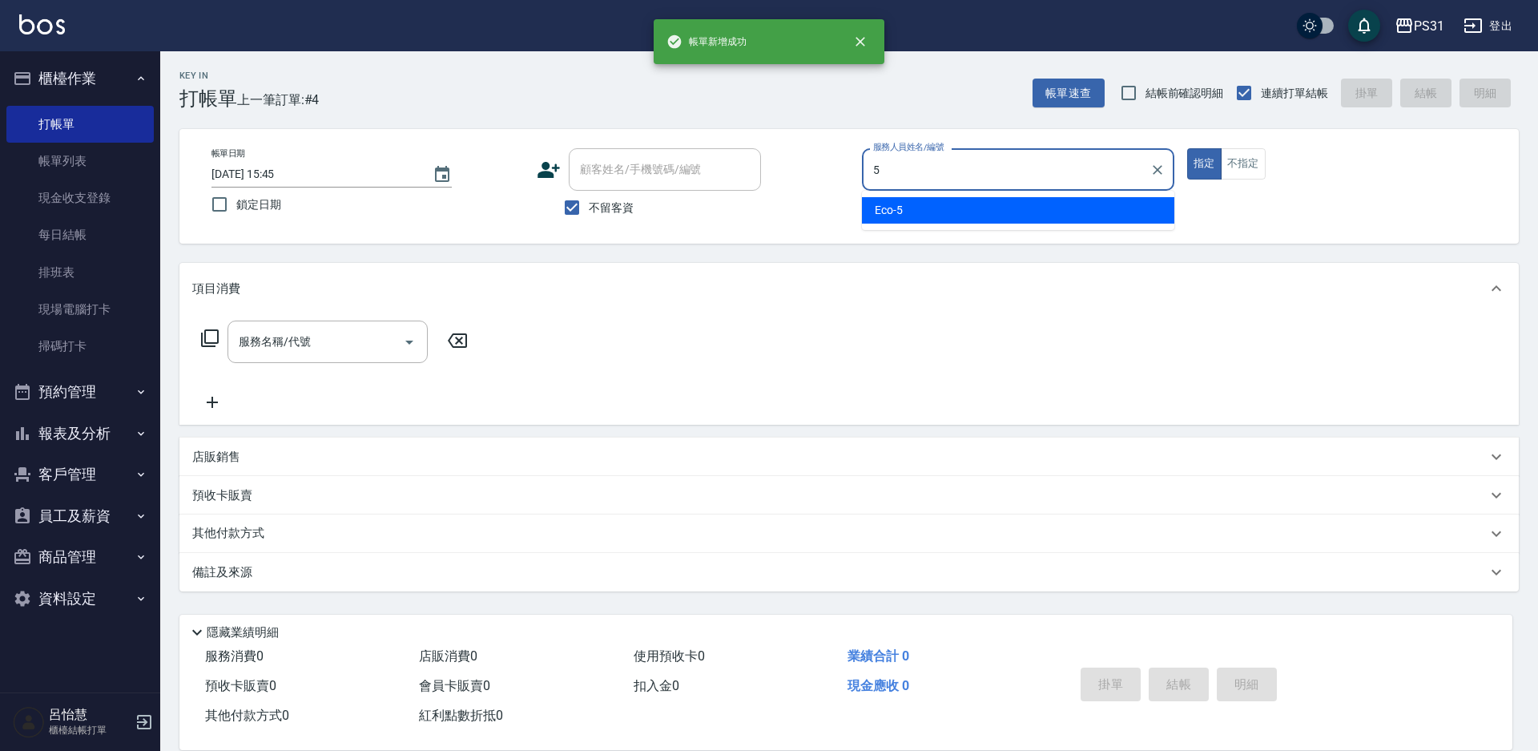
type input "Eco-5"
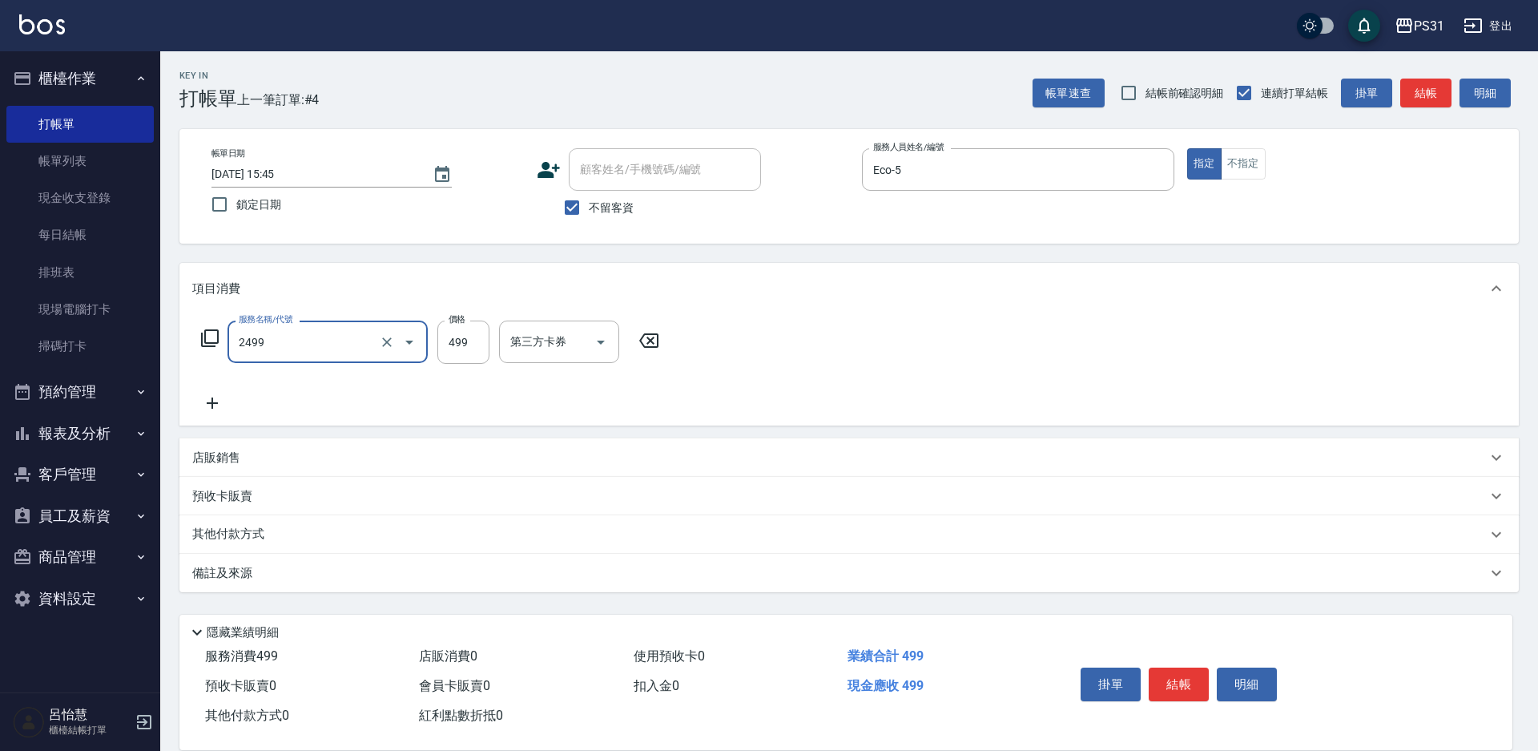
type input "499洗剪套餐(2499)"
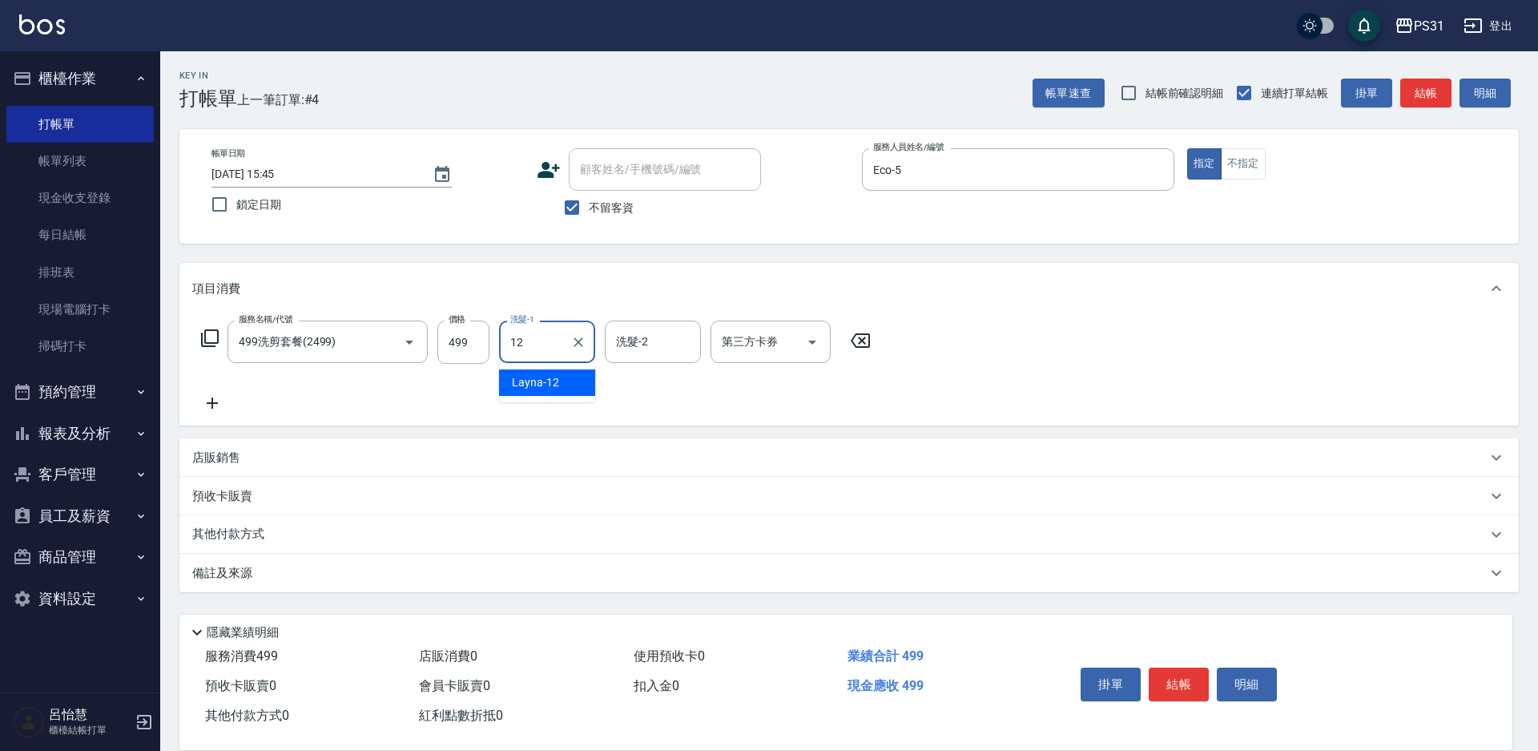
type input "Layna-12"
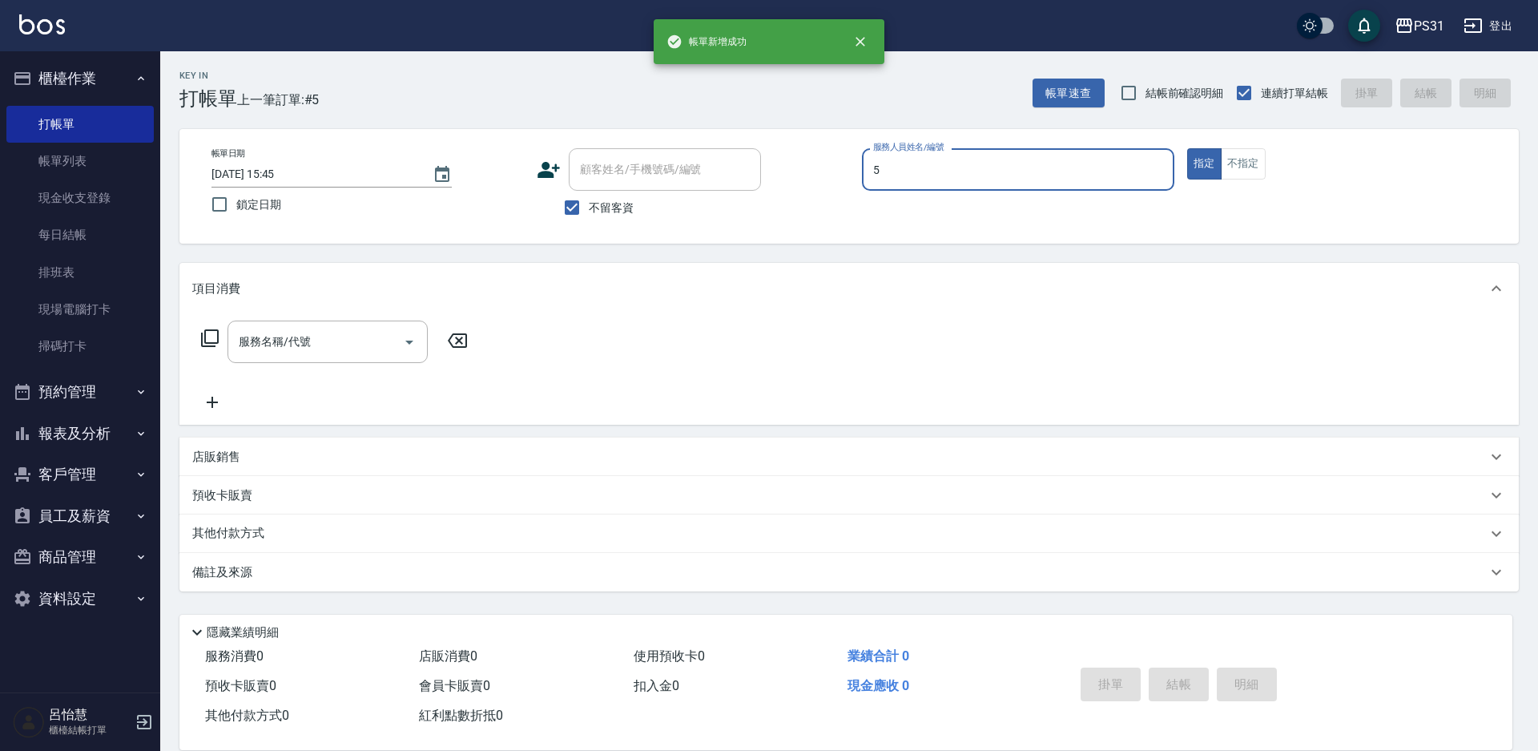
type input "Eco-5"
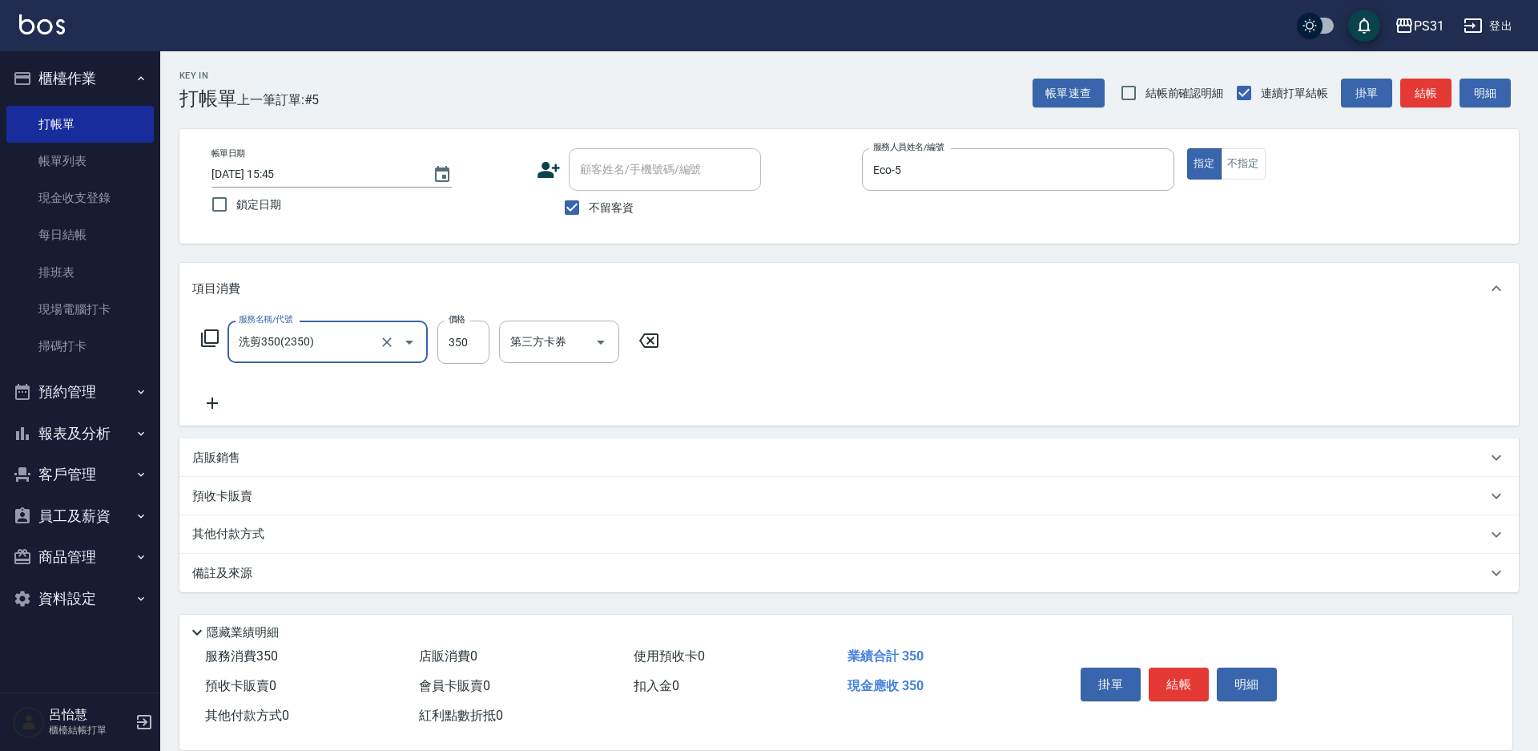
type input "洗剪350(2350)"
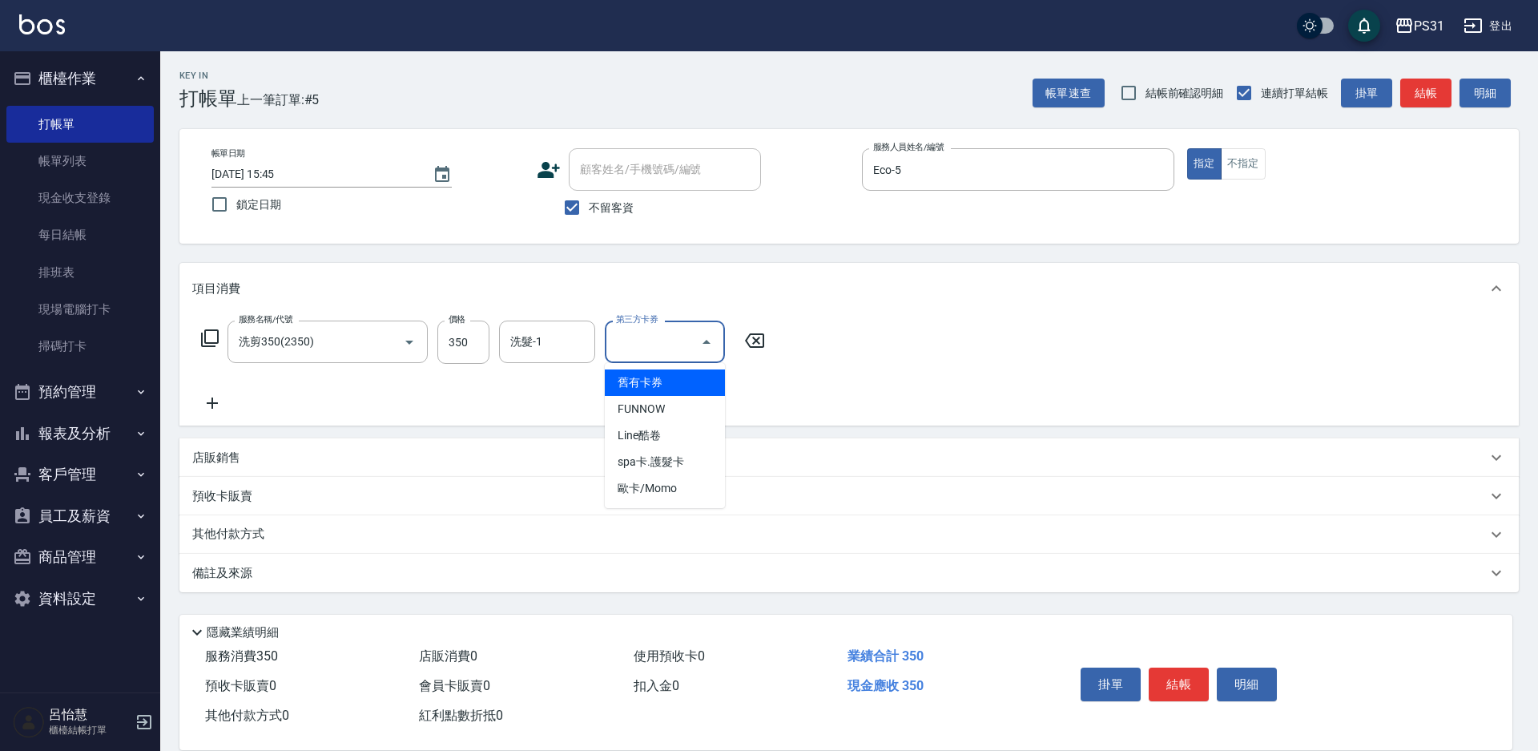
type input "舊有卡券"
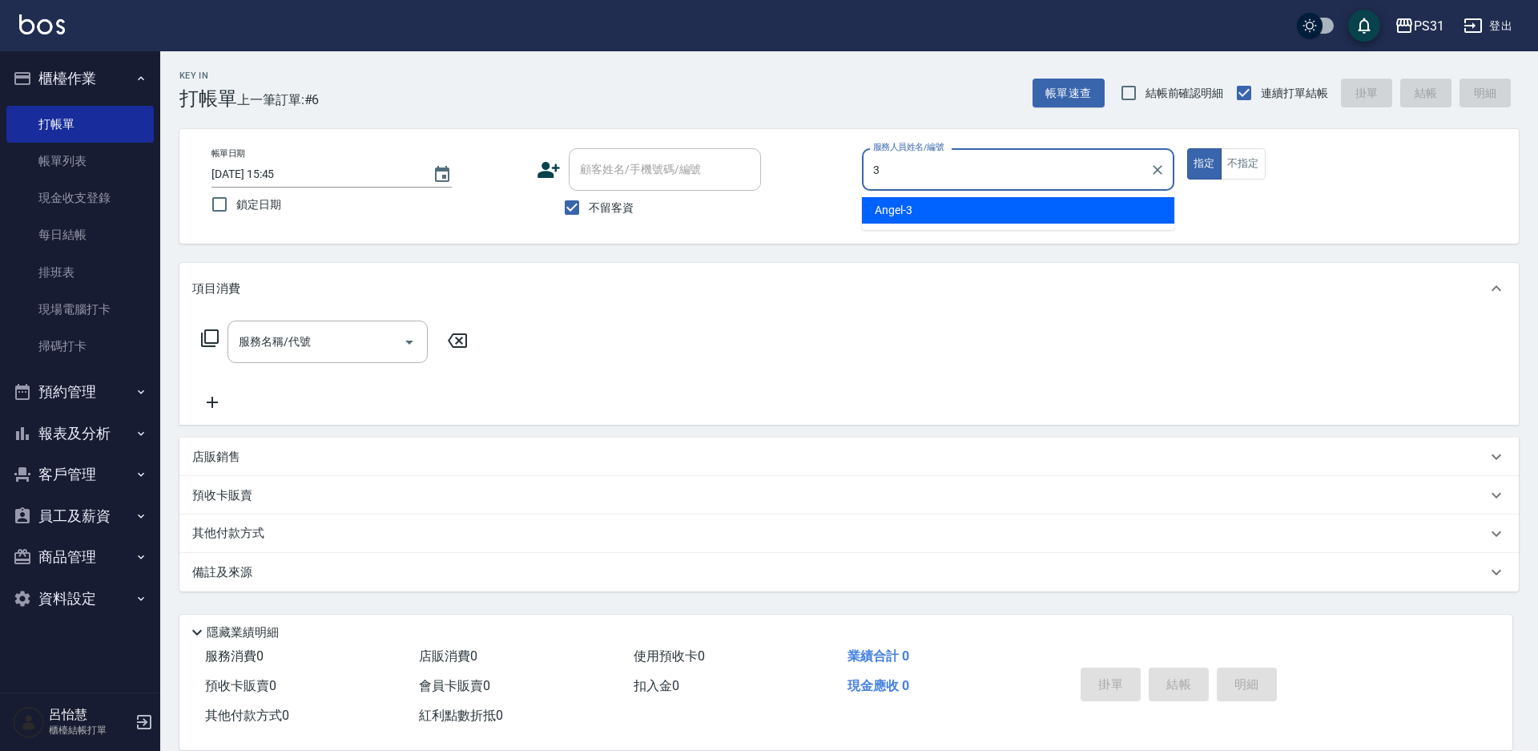
type input "Angel-3"
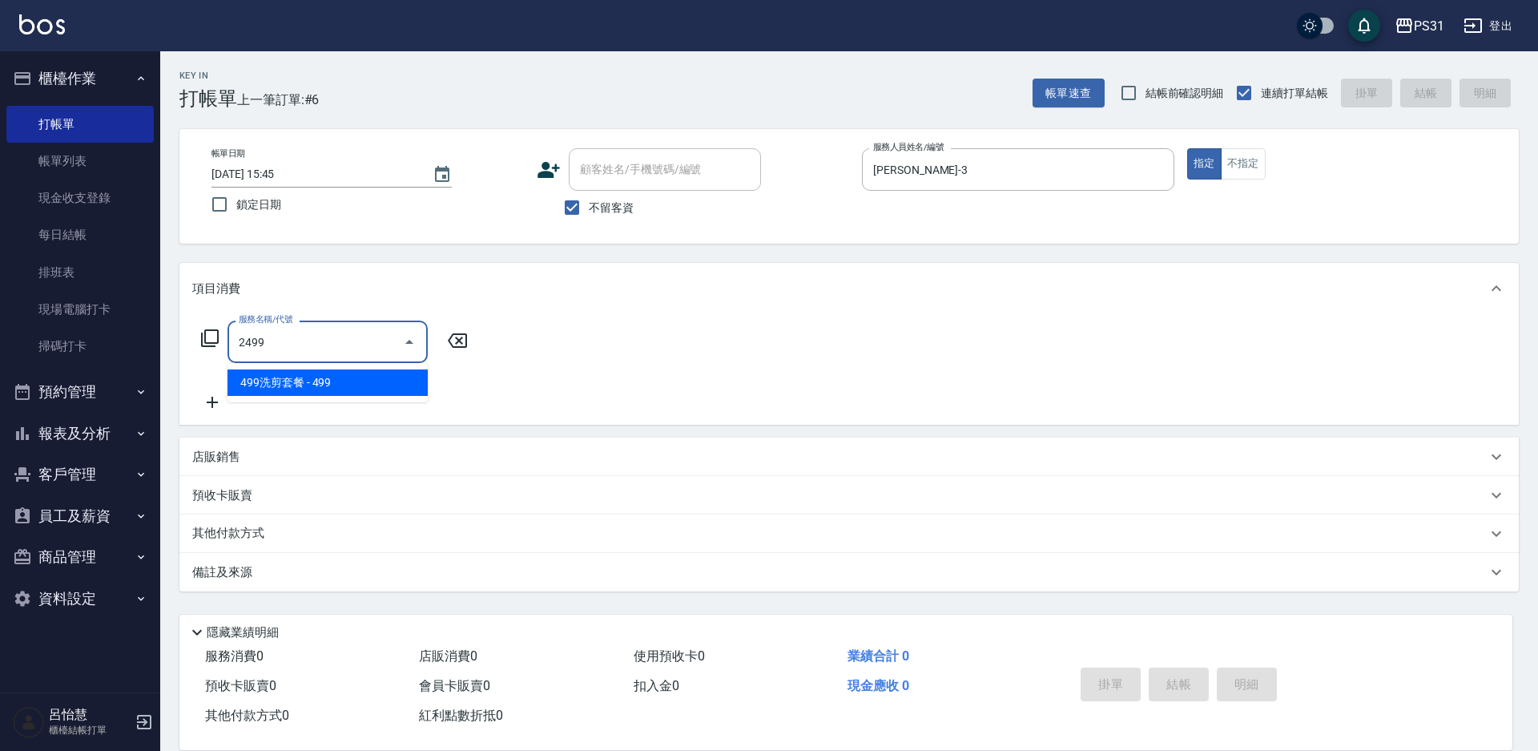
type input "499洗剪套餐(2499)"
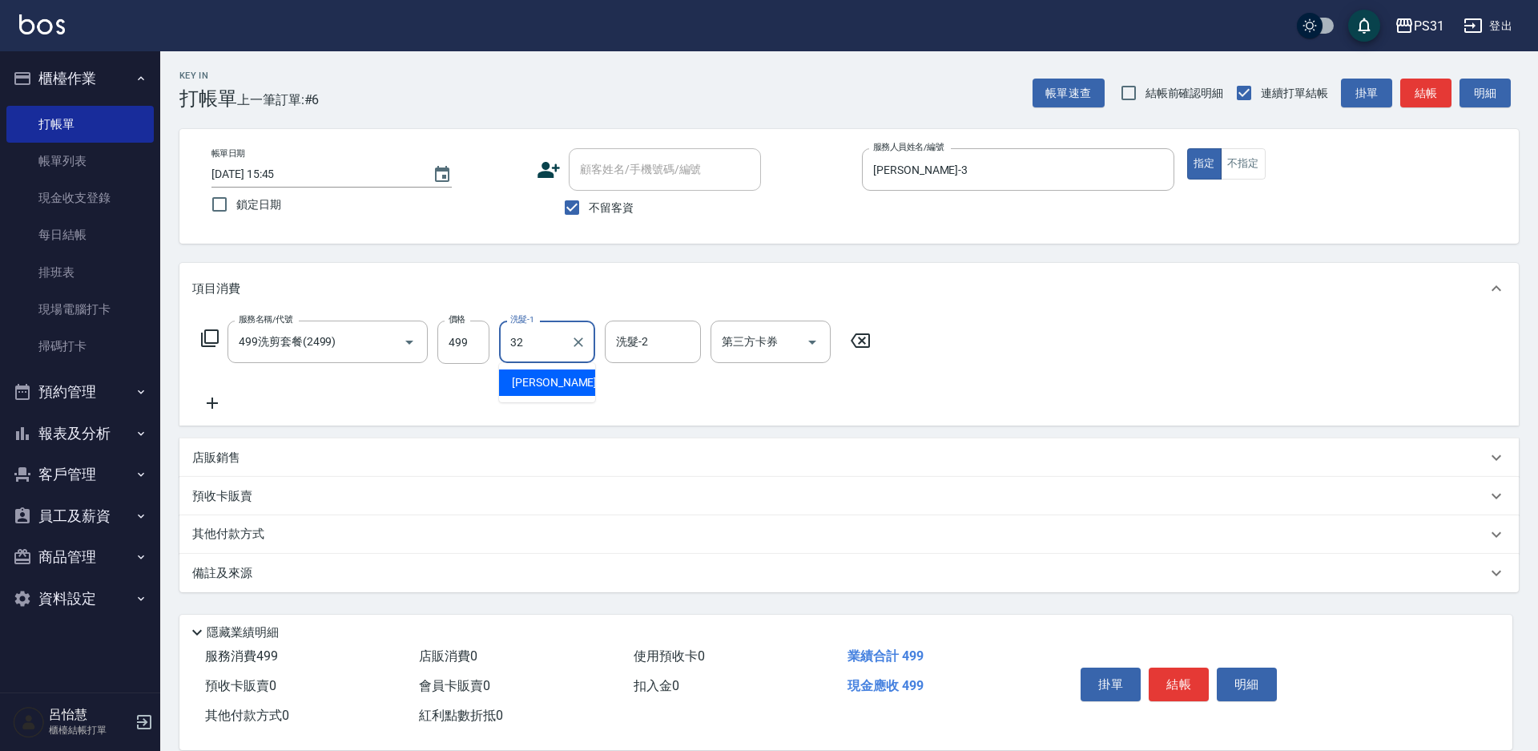
type input "陳聖軒-32"
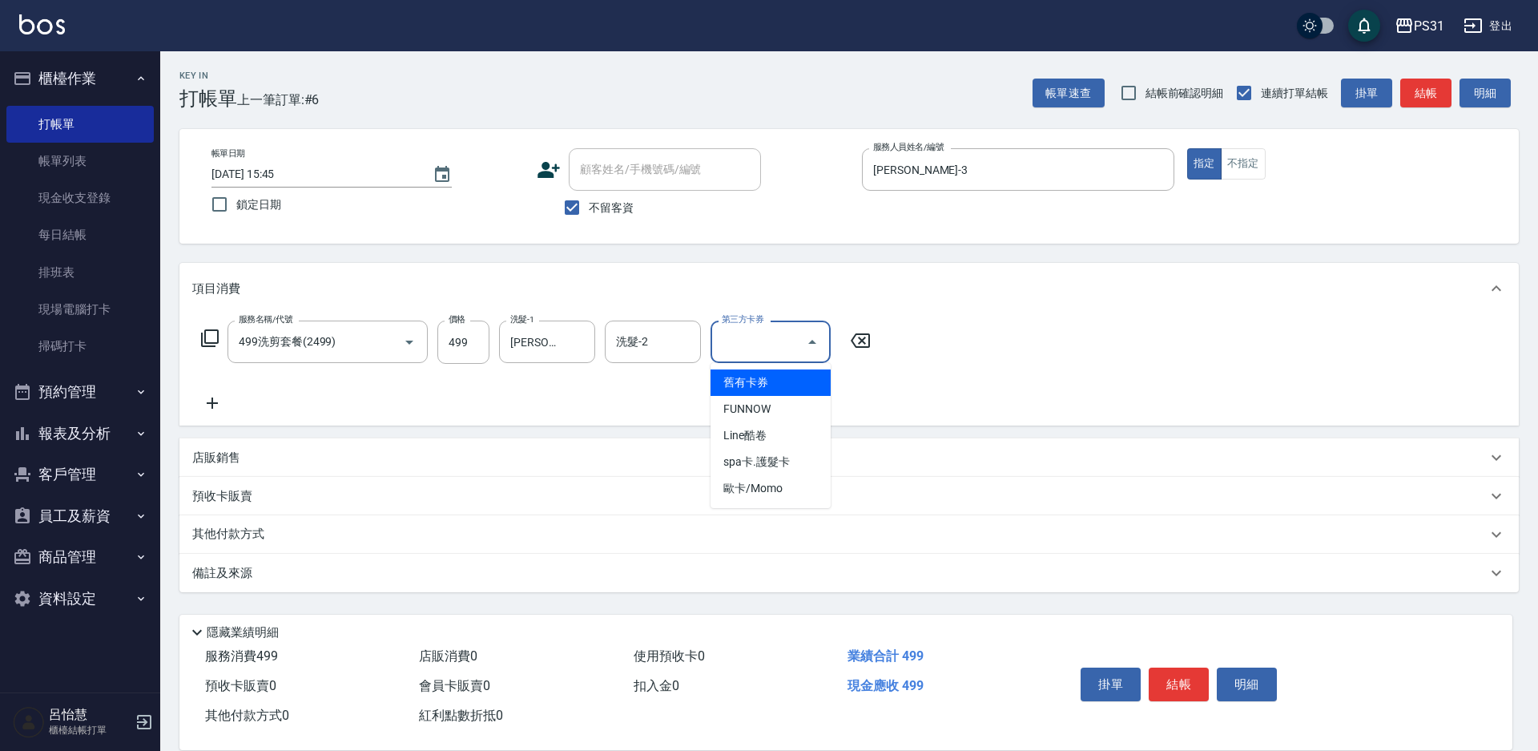
type input "舊有卡券"
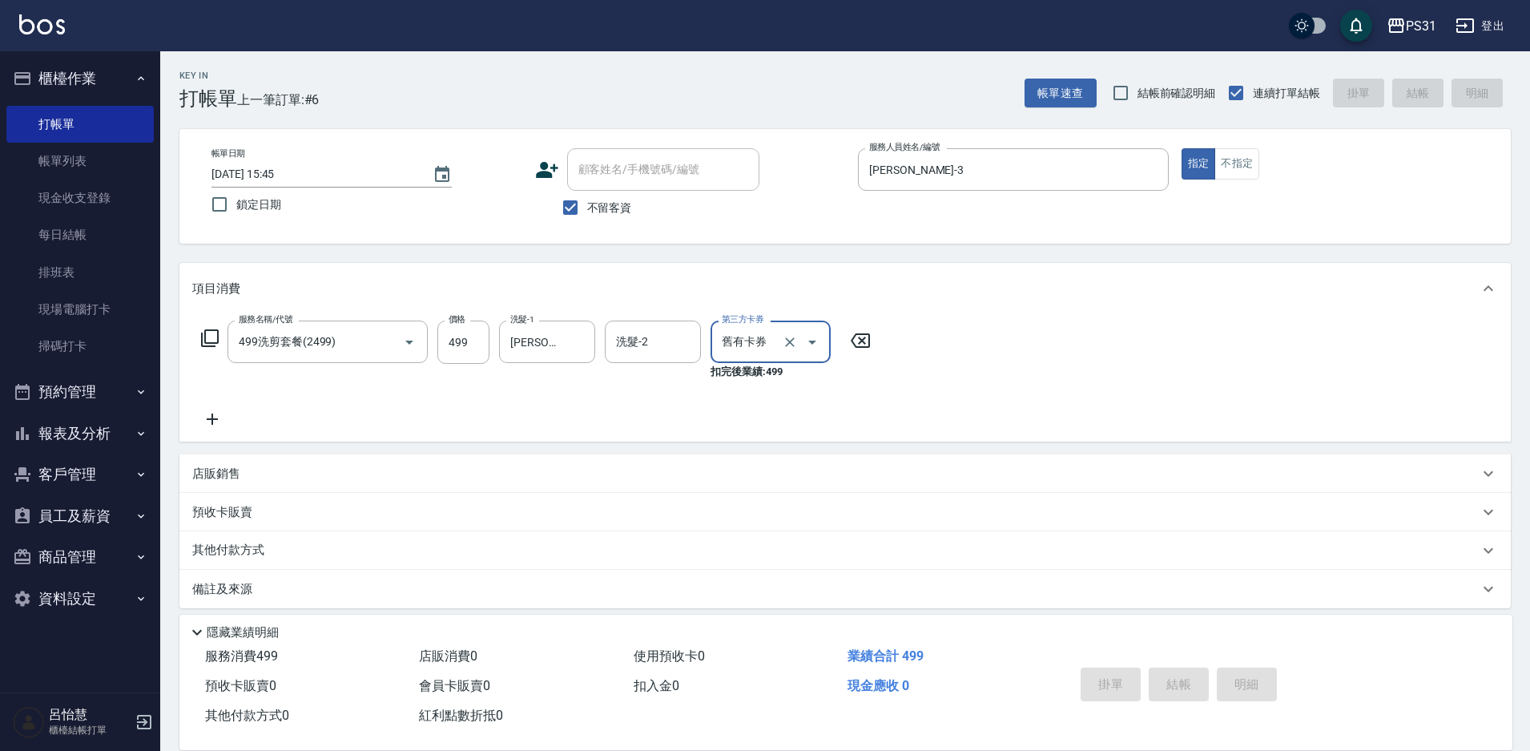
type input "2025/09/25 15:46"
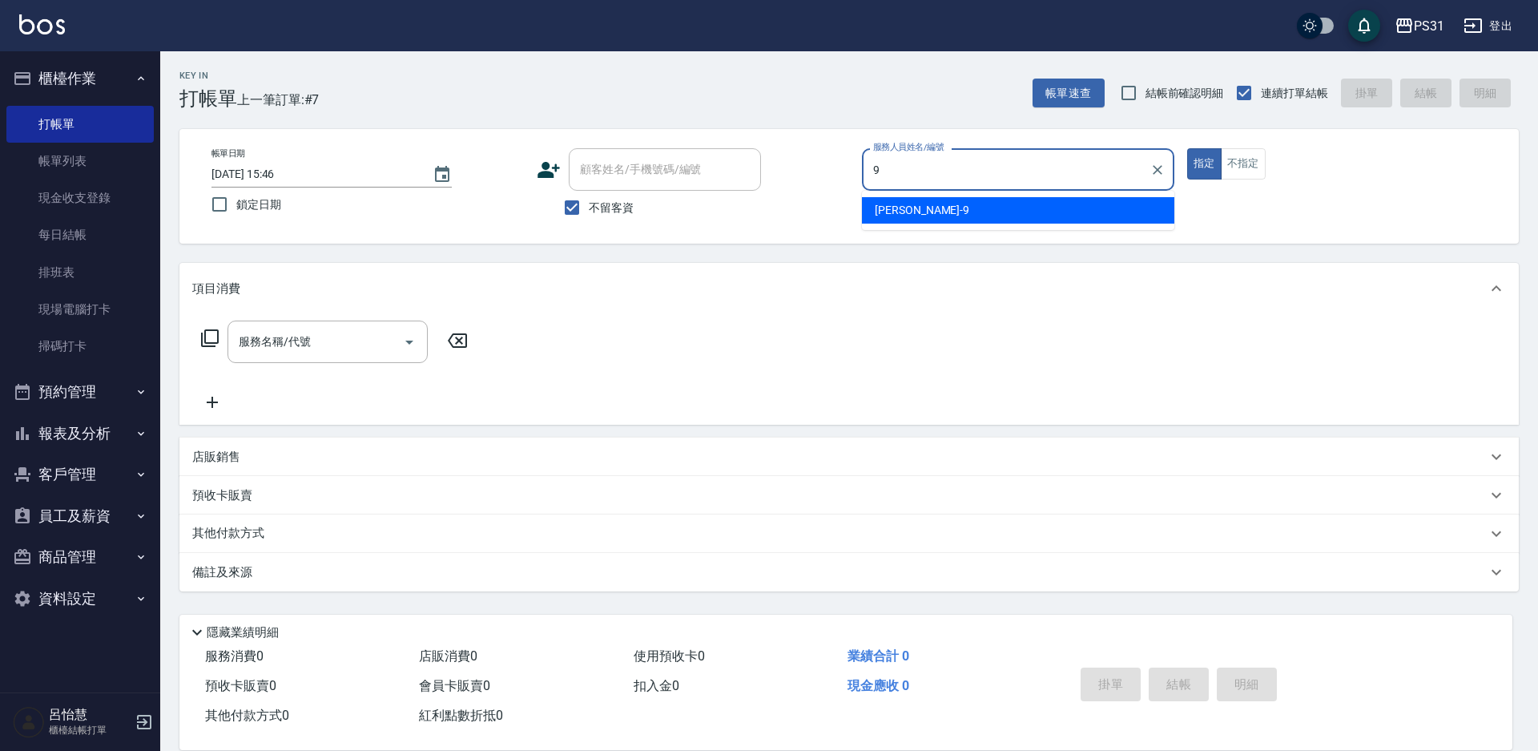
type input ".JOJO-9"
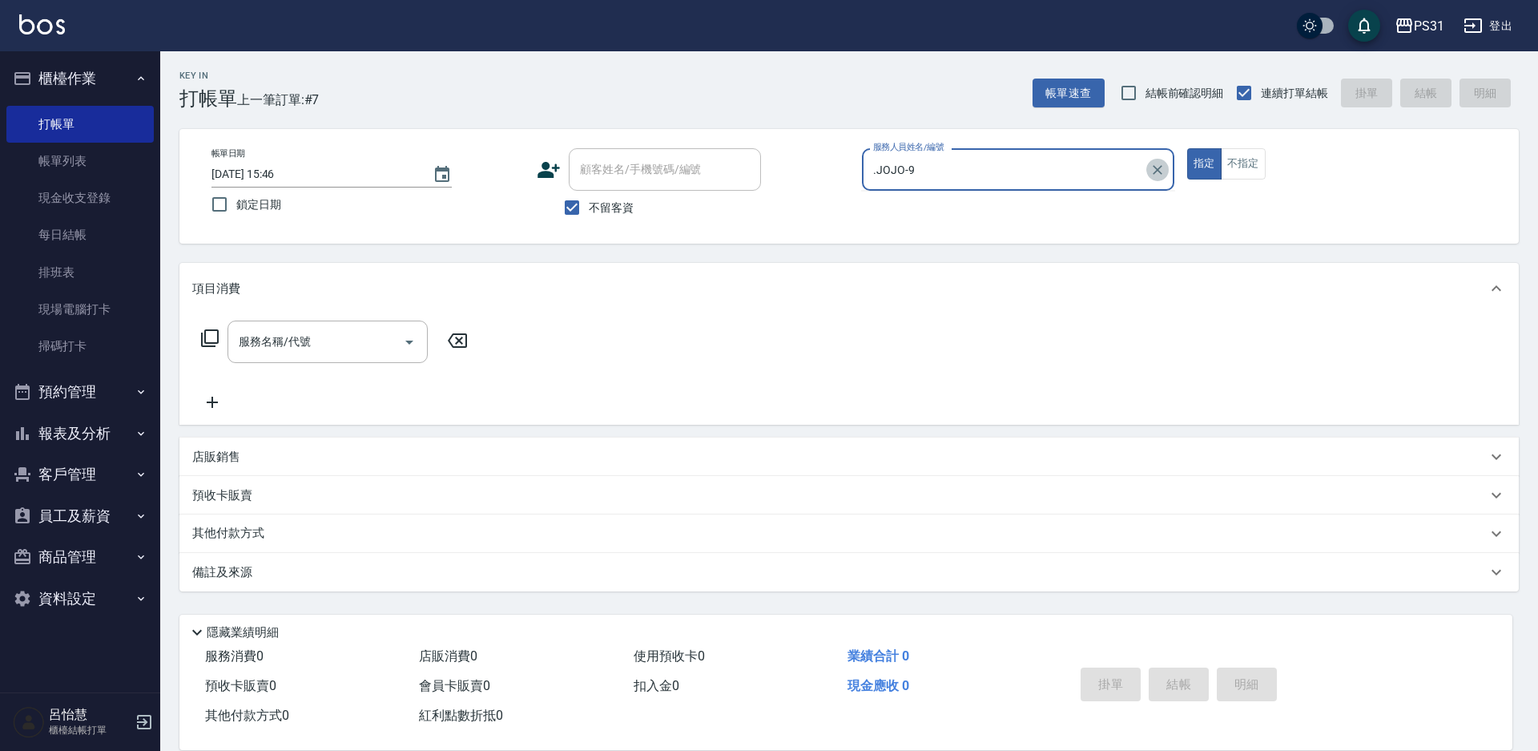
click at [1155, 165] on icon "Clear" at bounding box center [1158, 170] width 16 height 16
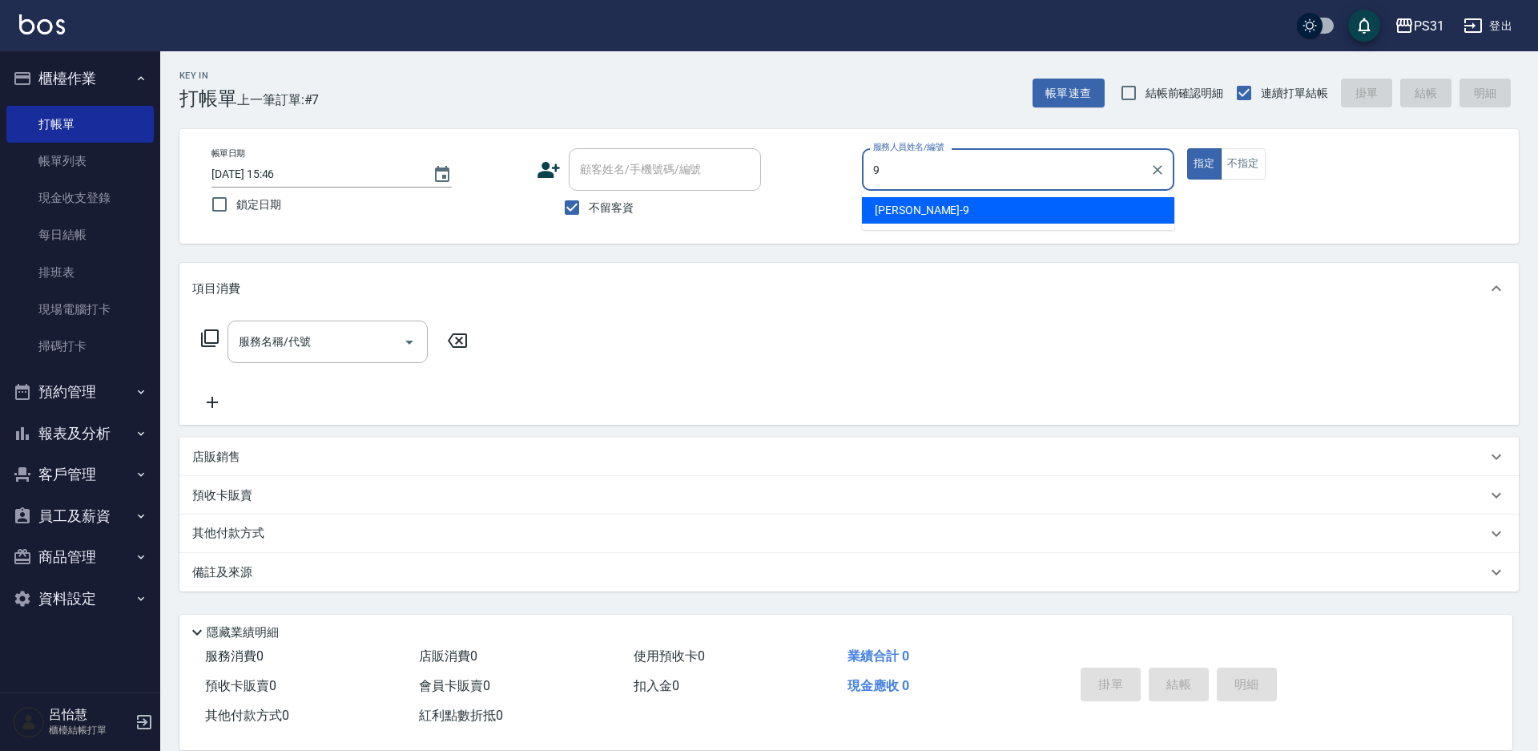
type input "JOJO-9"
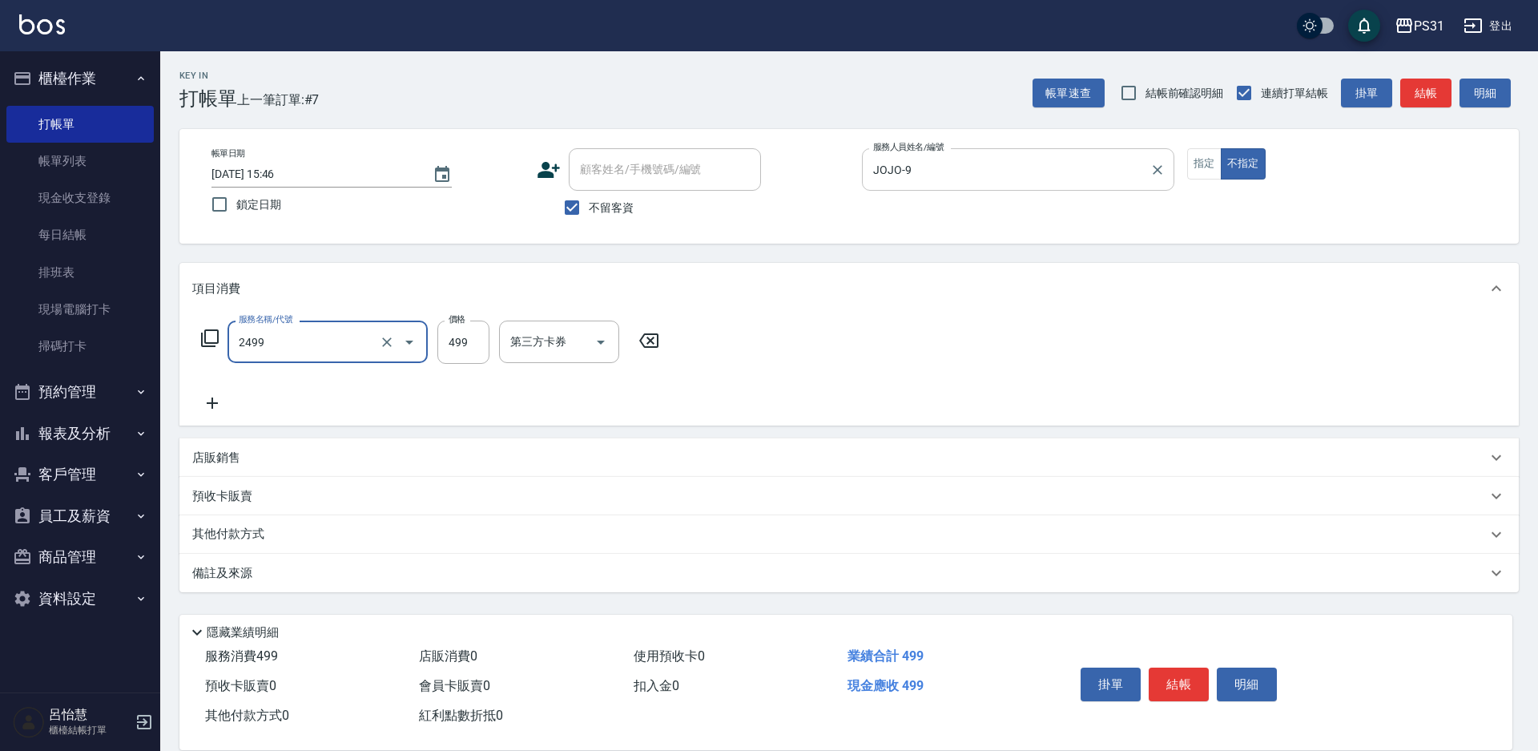
type input "499洗剪套餐(2499)"
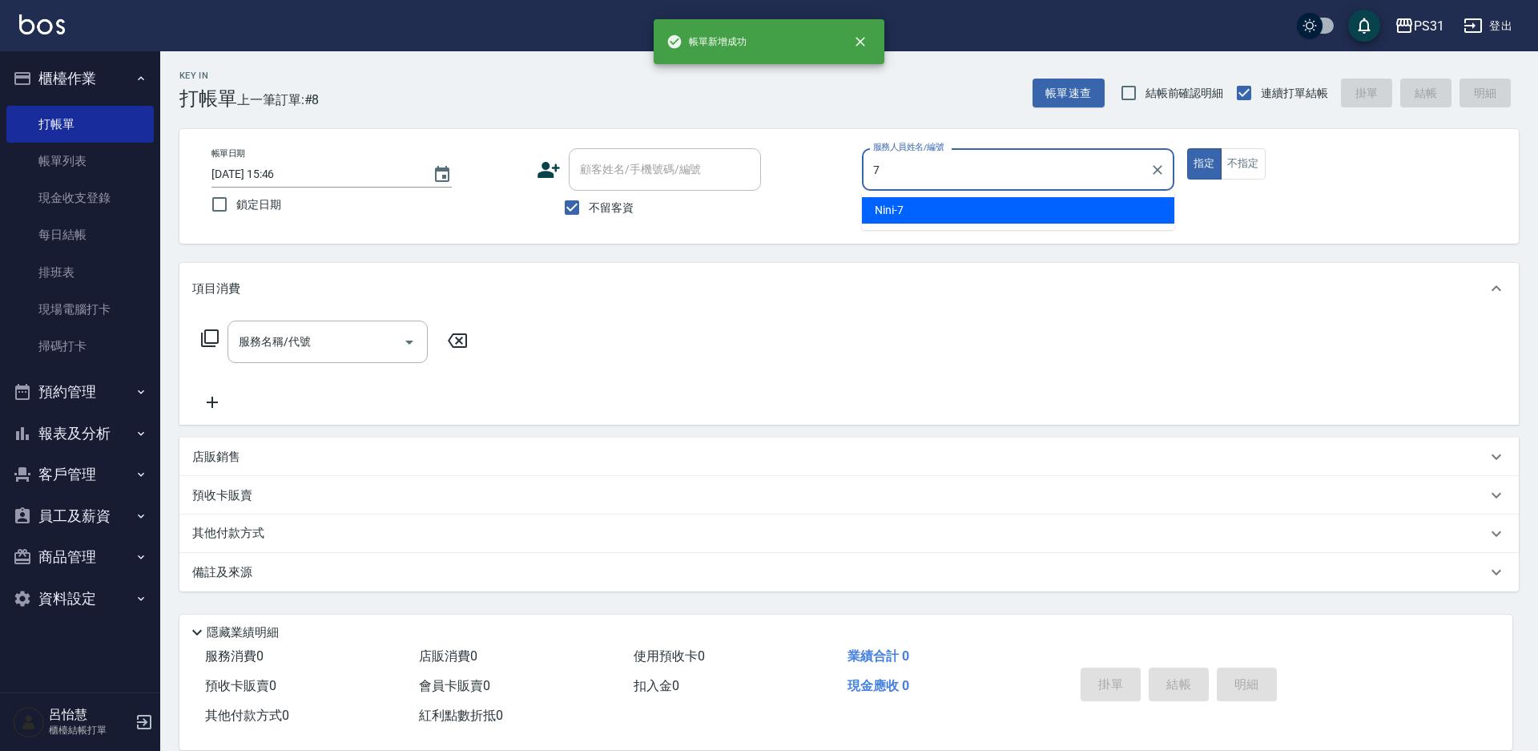
type input "Nini-7"
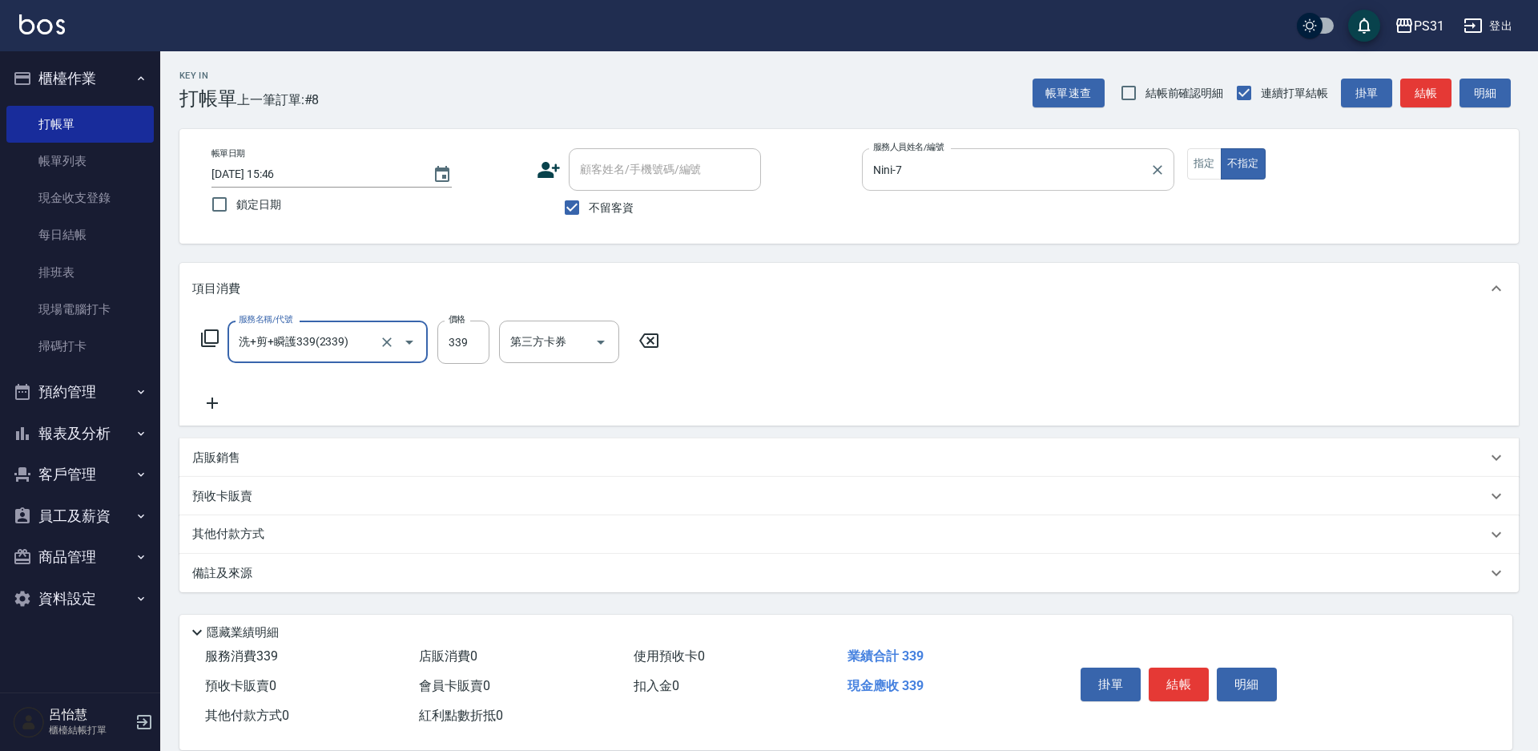
type input "洗+剪+瞬護339(2339)"
type input "羊羊-23"
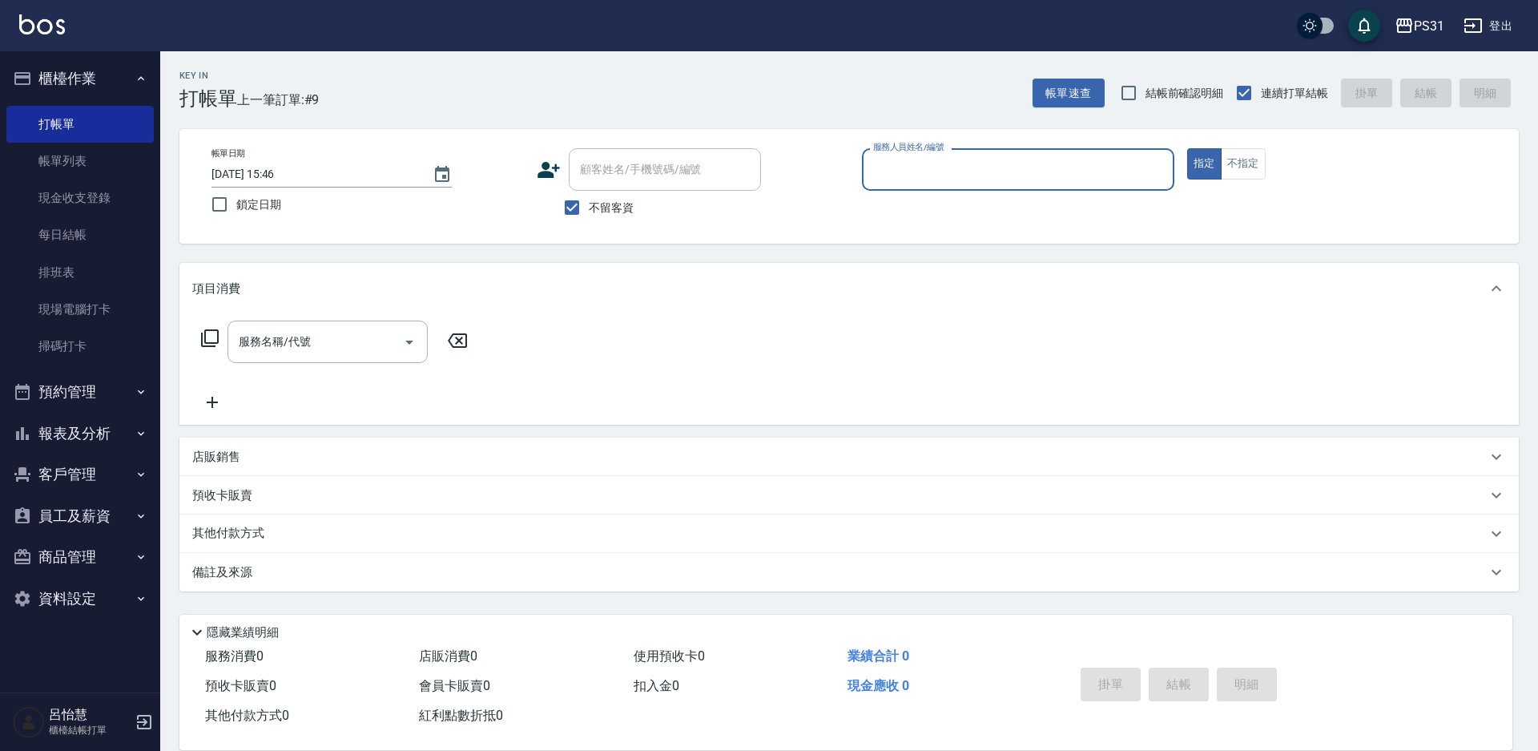
click at [64, 85] on button "櫃檯作業" at bounding box center [79, 79] width 147 height 42
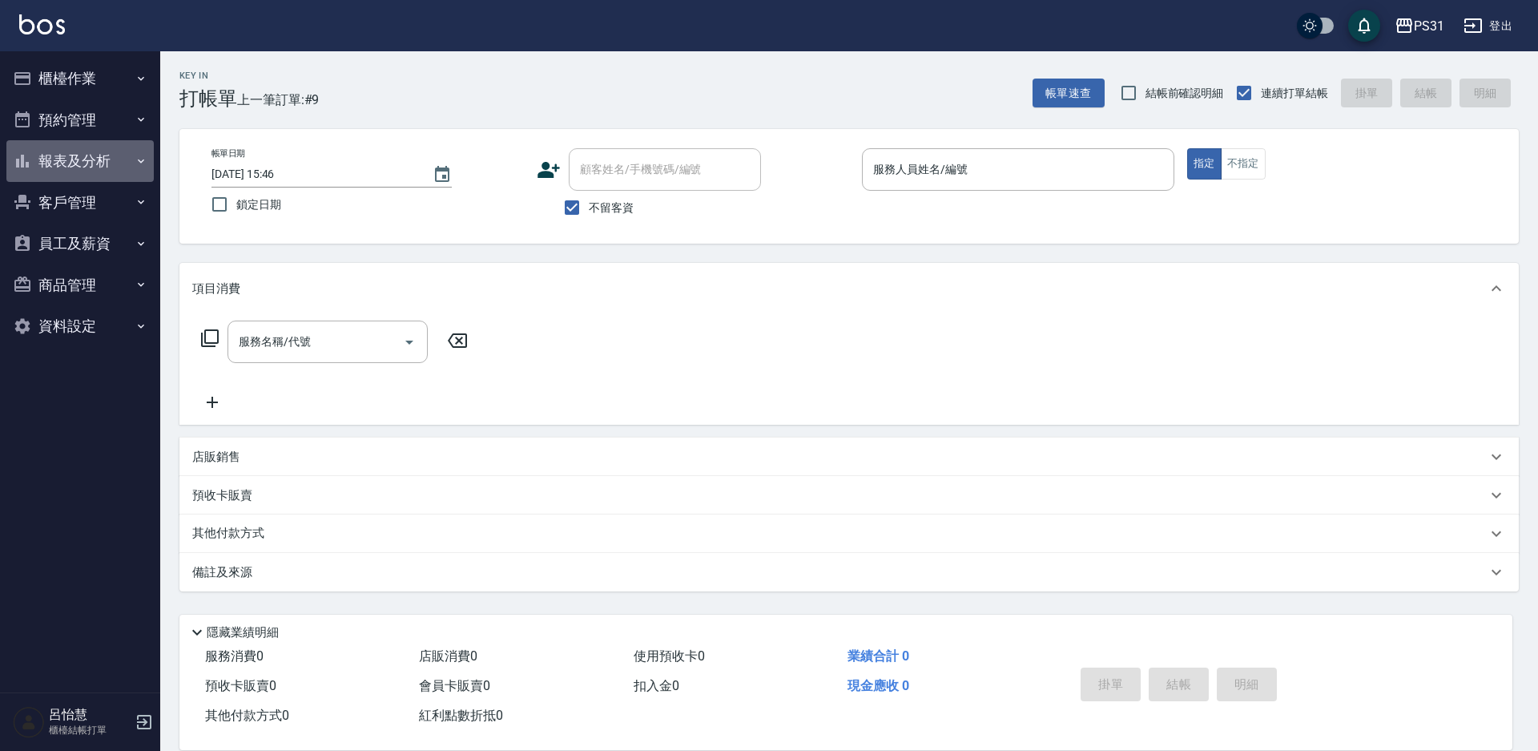
click at [75, 162] on button "報表及分析" at bounding box center [79, 161] width 147 height 42
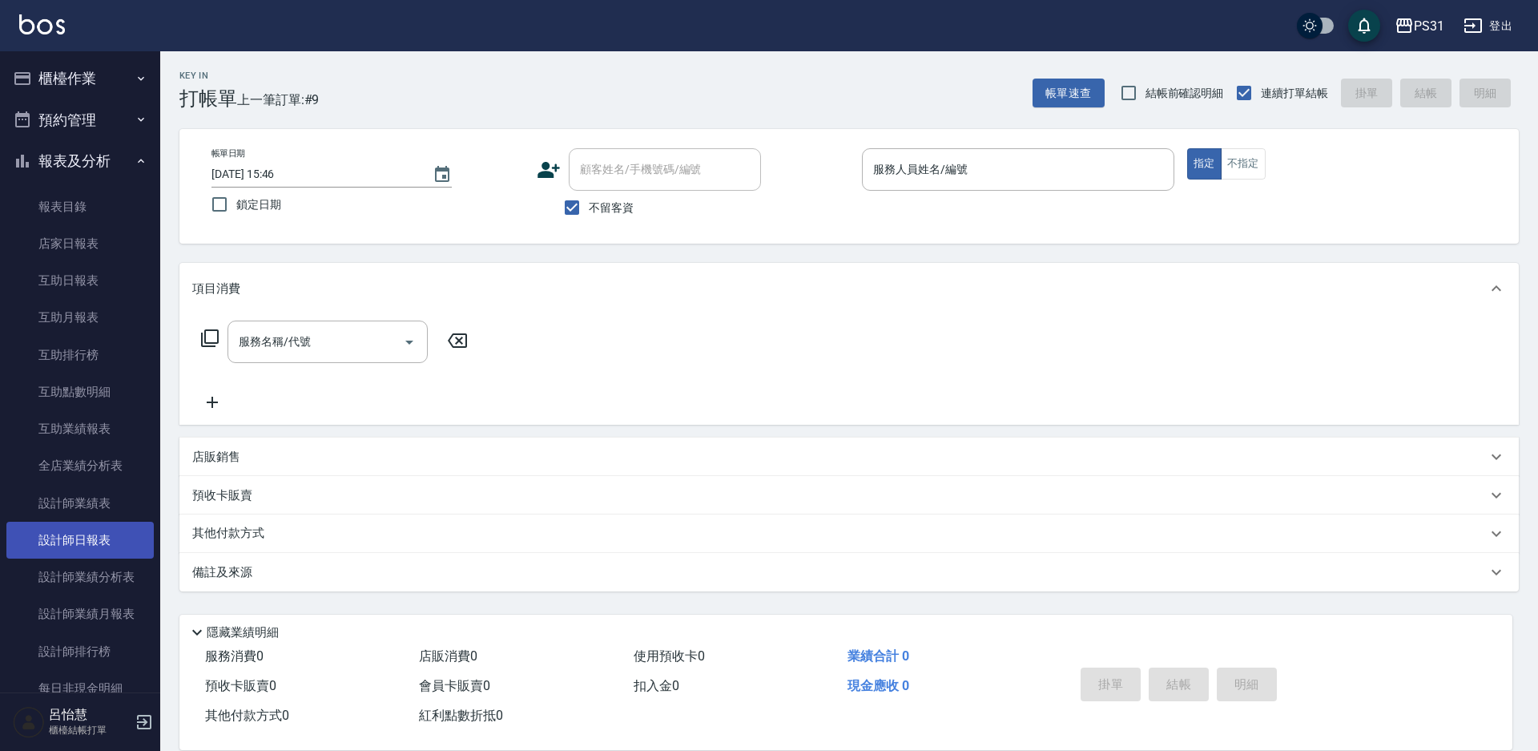
click at [101, 531] on link "設計師日報表" at bounding box center [79, 540] width 147 height 37
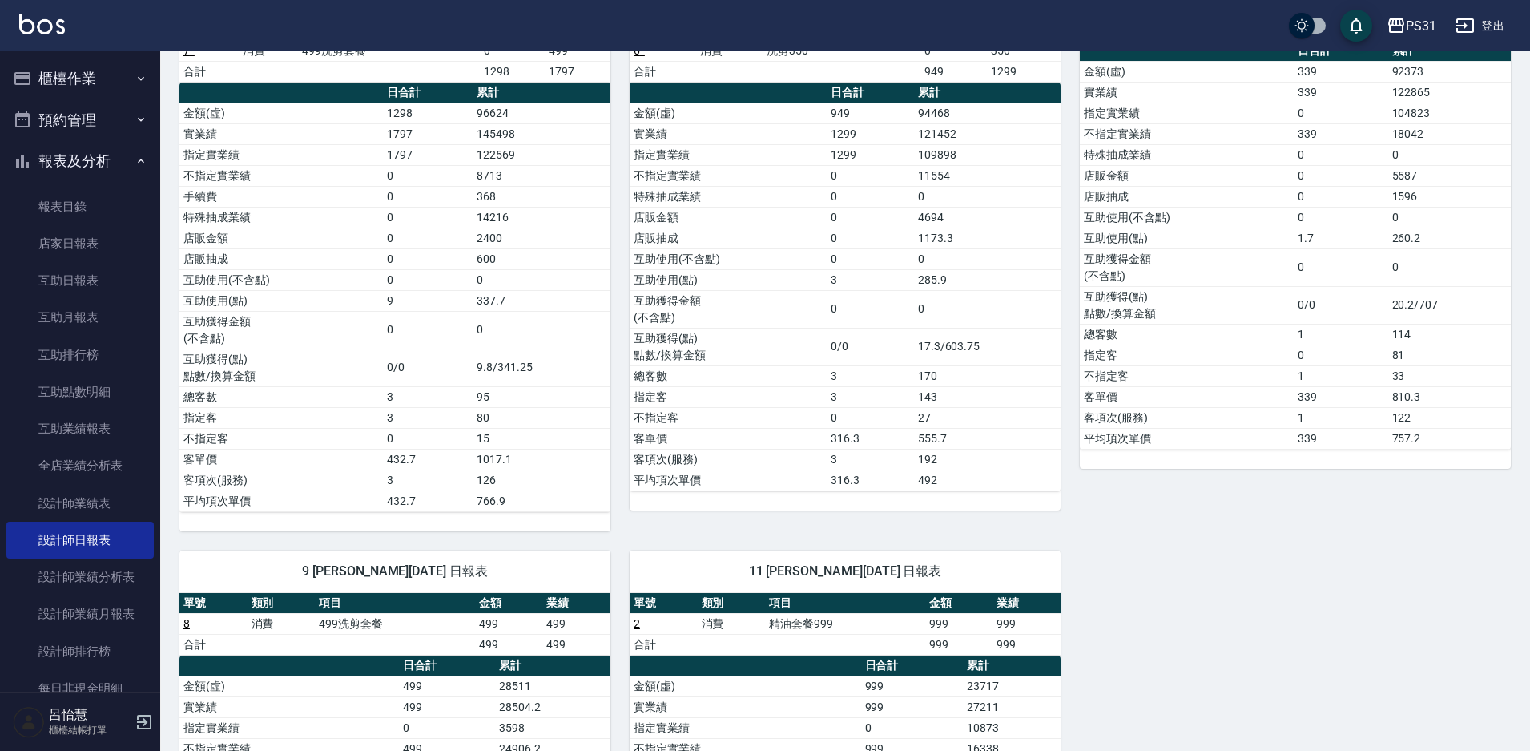
scroll to position [240, 0]
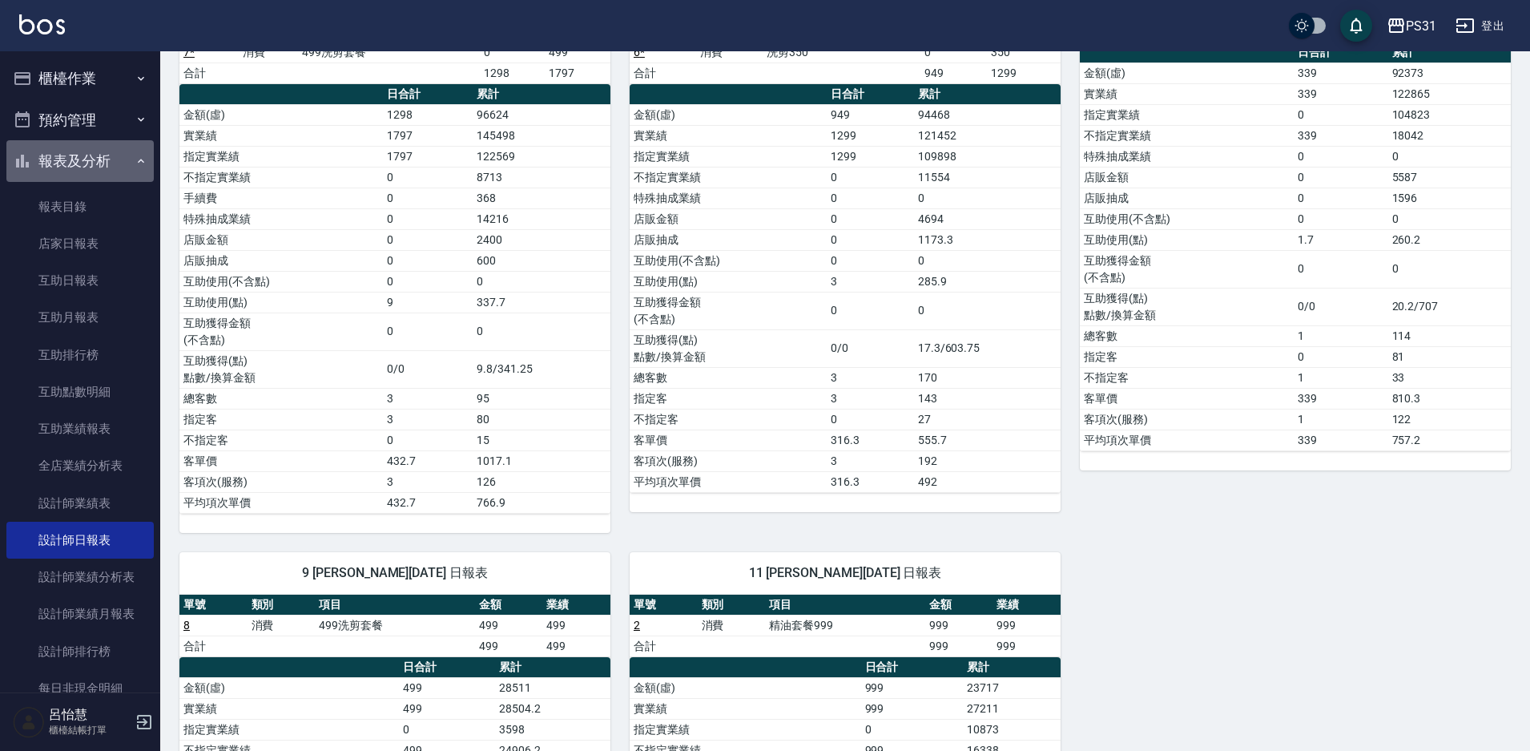
click at [99, 168] on button "報表及分析" at bounding box center [79, 161] width 147 height 42
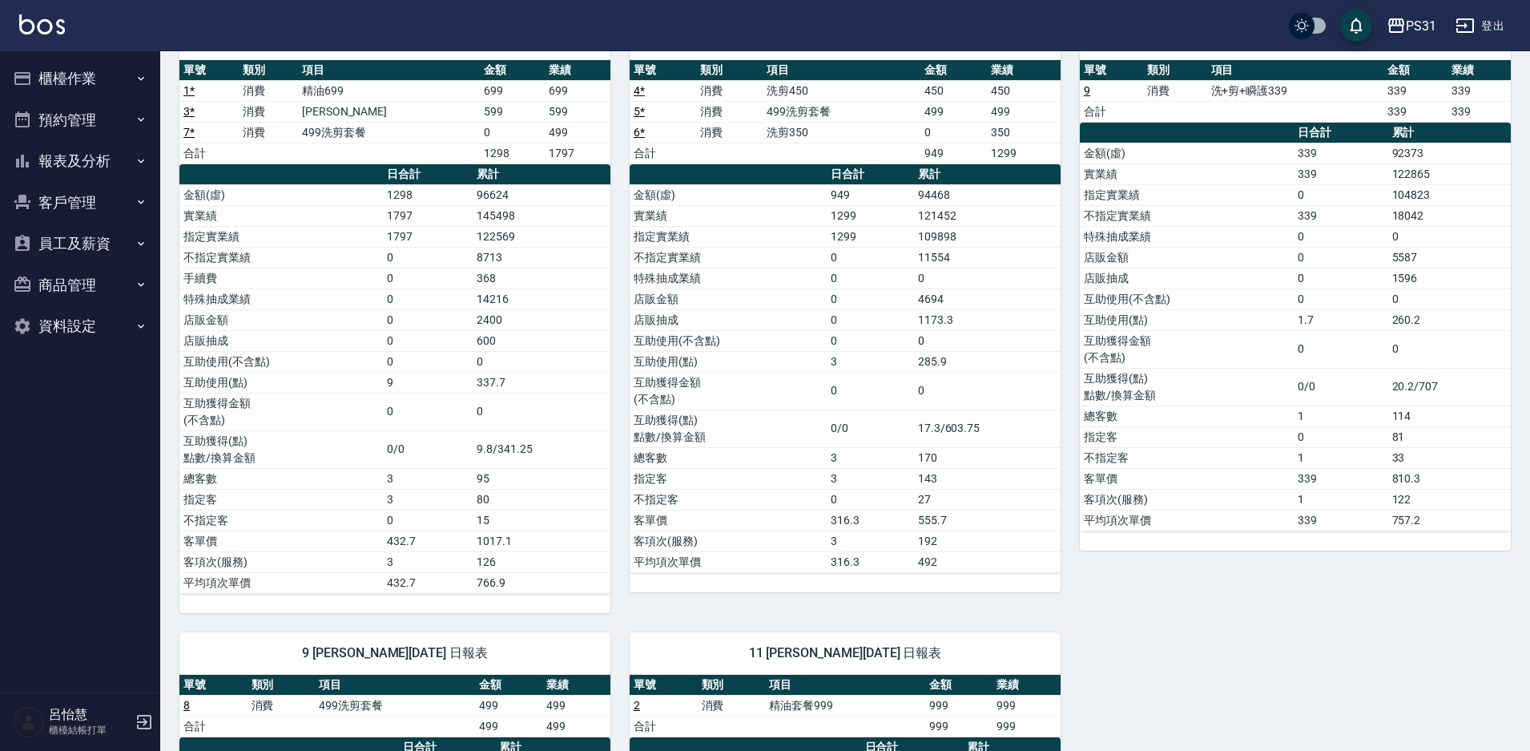
scroll to position [80, 0]
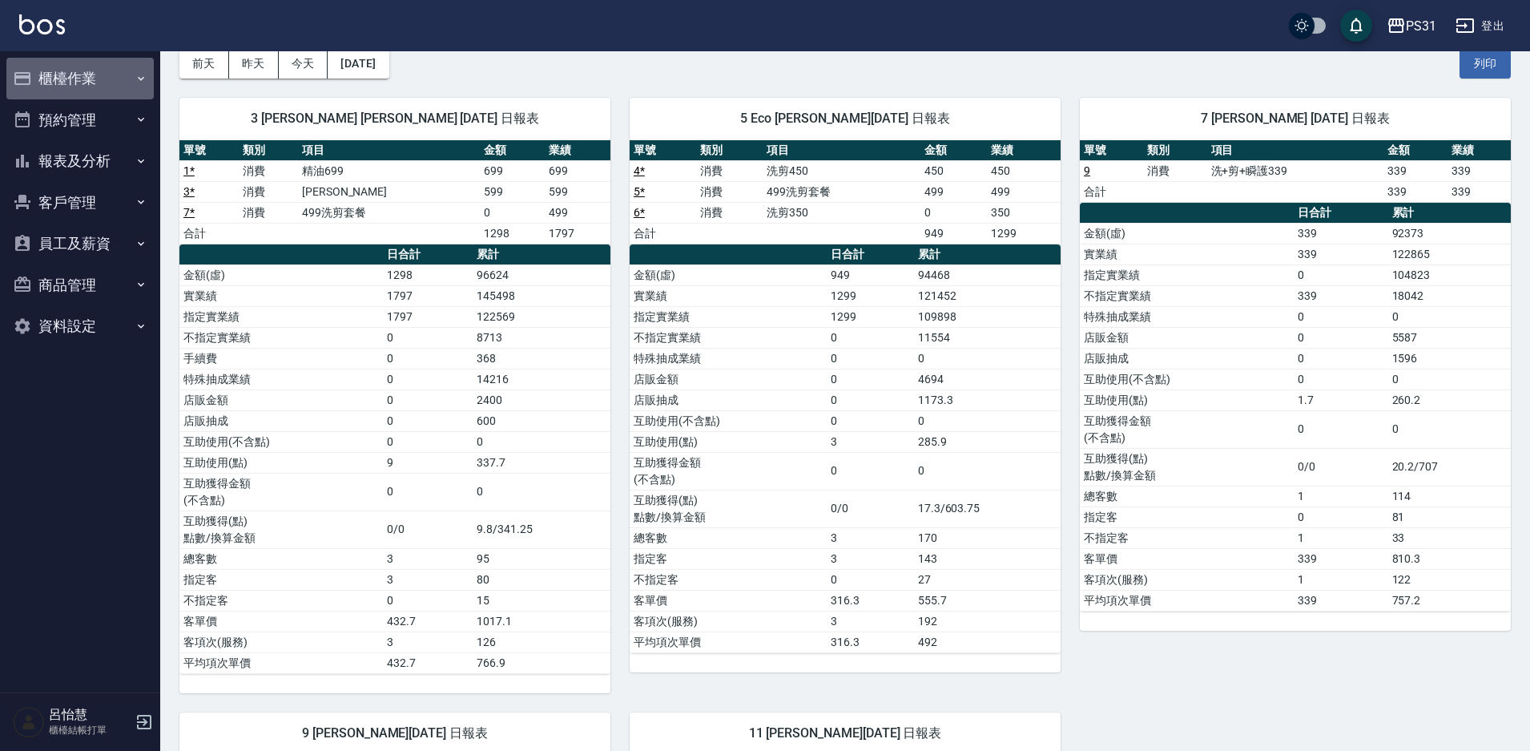
click at [89, 67] on button "櫃檯作業" at bounding box center [79, 79] width 147 height 42
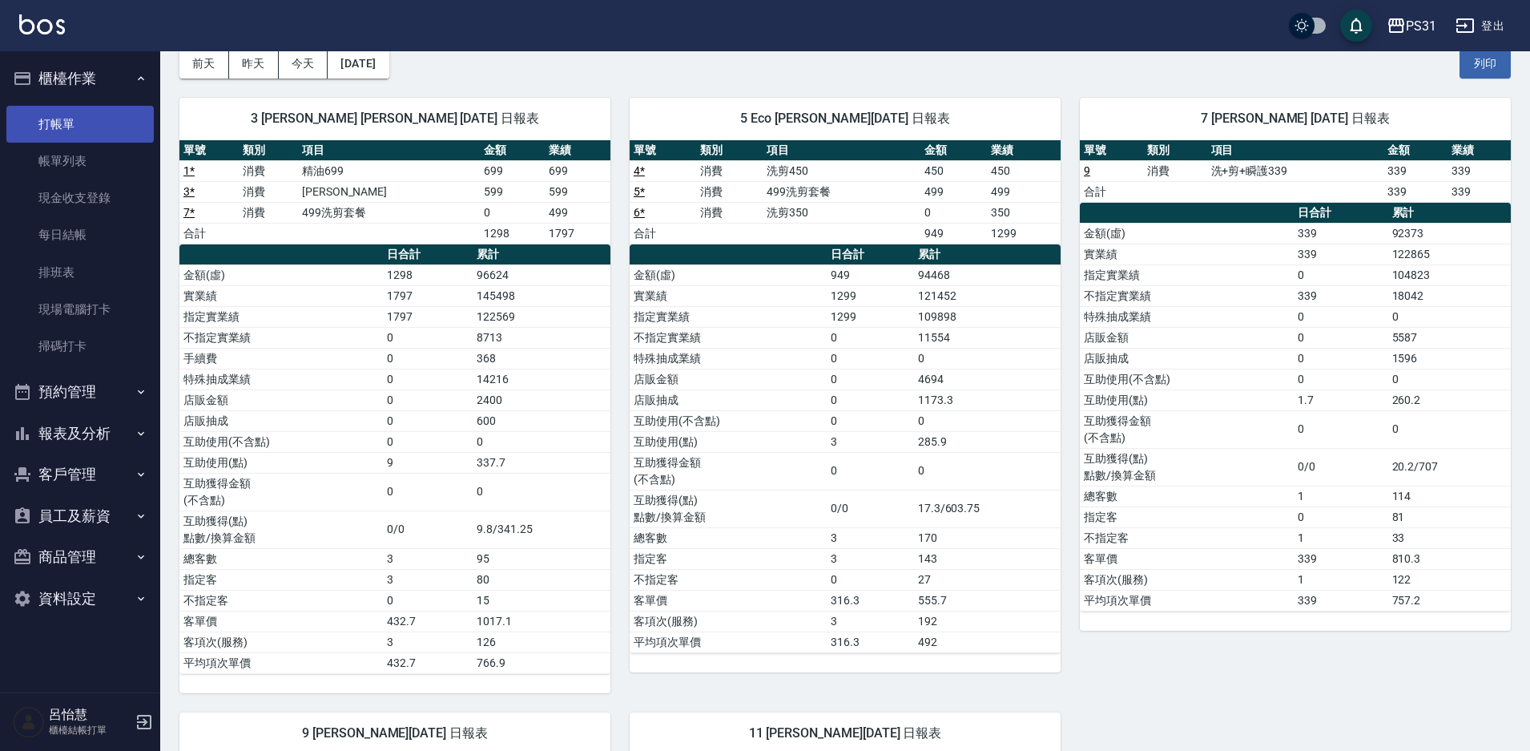
click at [95, 118] on link "打帳單" at bounding box center [79, 124] width 147 height 37
